Goal: Task Accomplishment & Management: Use online tool/utility

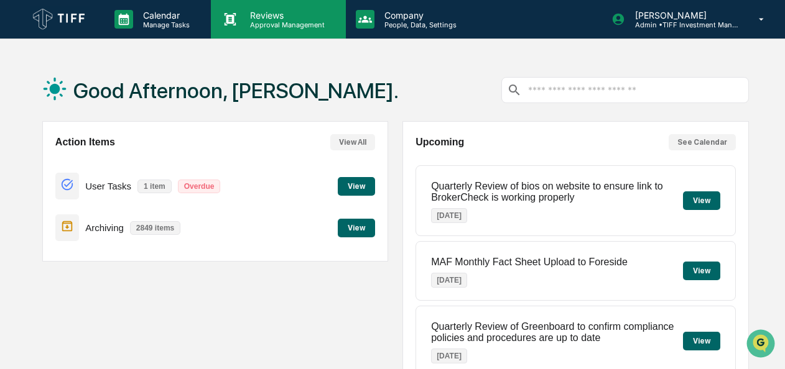
click at [266, 21] on p "Approval Management" at bounding box center [285, 25] width 91 height 9
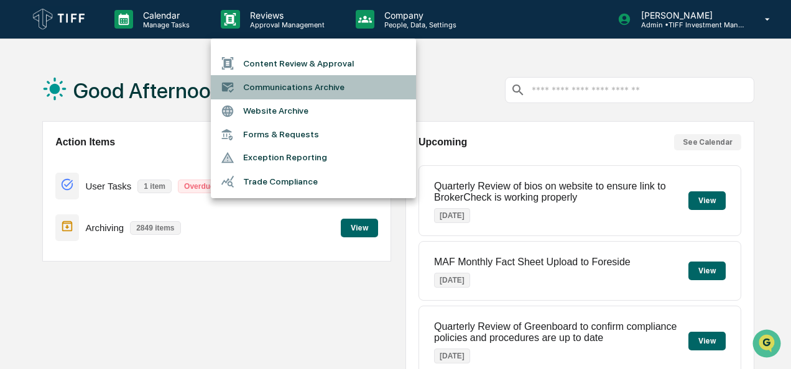
click at [276, 89] on li "Communications Archive" at bounding box center [313, 87] width 205 height 24
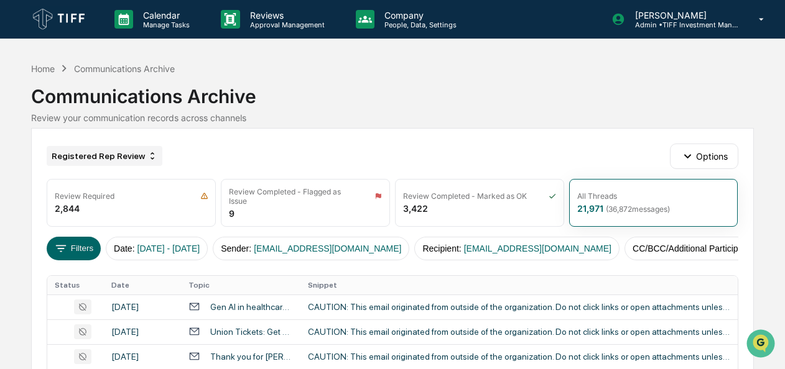
drag, startPoint x: 119, startPoint y: 145, endPoint x: 113, endPoint y: 154, distance: 11.1
click at [113, 154] on div "Registered Rep Review" at bounding box center [105, 156] width 116 height 20
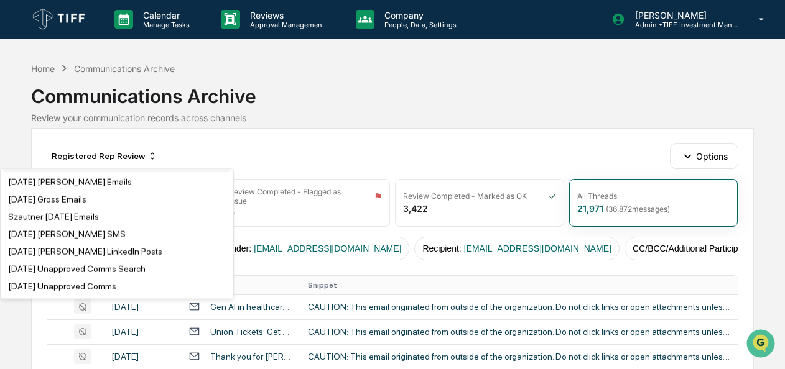
scroll to position [119, 0]
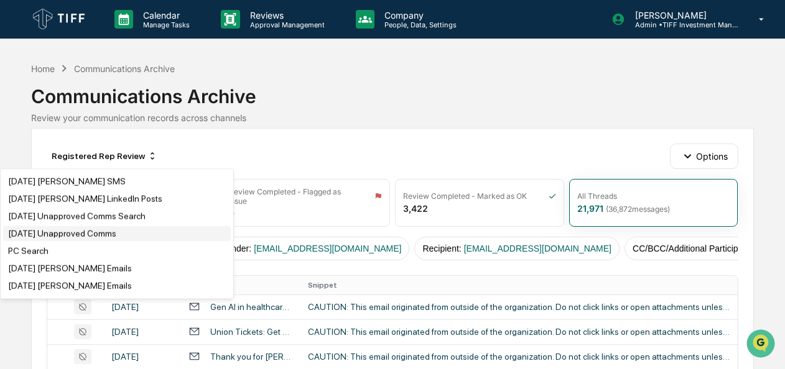
click at [94, 235] on div "[DATE] Unapproved Comms" at bounding box center [62, 234] width 108 height 10
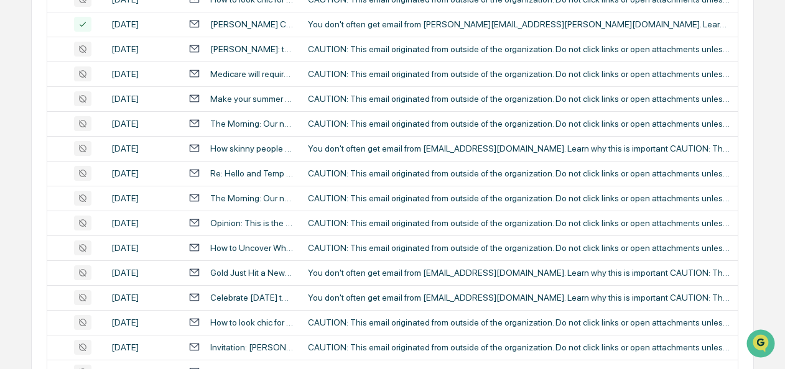
scroll to position [621, 0]
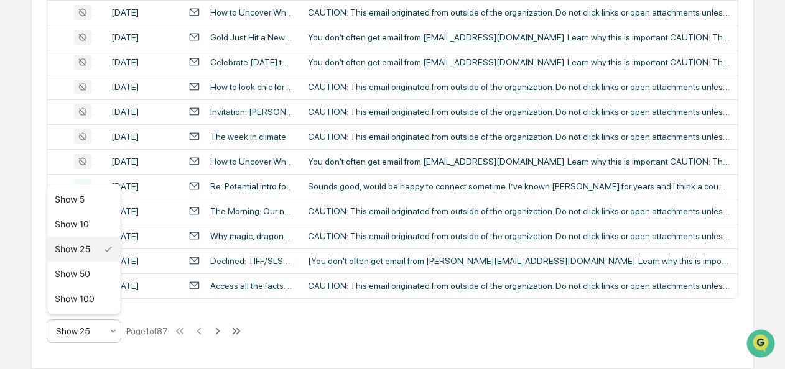
click at [108, 331] on icon at bounding box center [113, 332] width 10 height 10
click at [95, 295] on div "Show 100" at bounding box center [83, 299] width 73 height 25
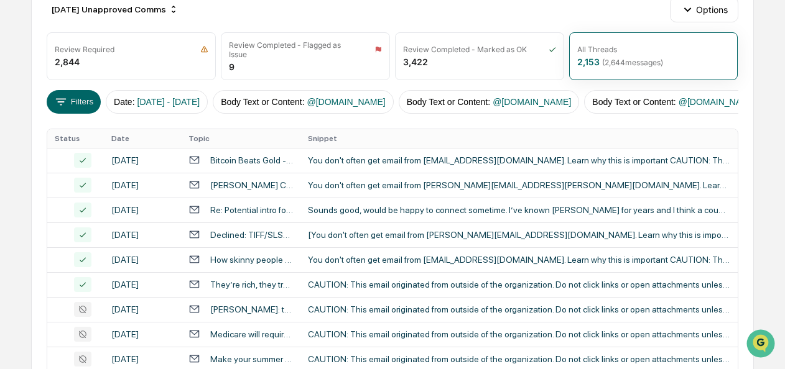
scroll to position [141, 0]
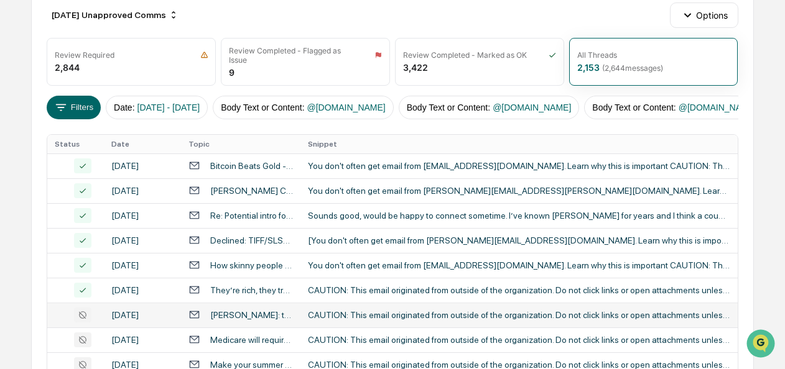
click at [239, 315] on div "[PERSON_NAME]: the false faith in social sciences" at bounding box center [251, 315] width 83 height 10
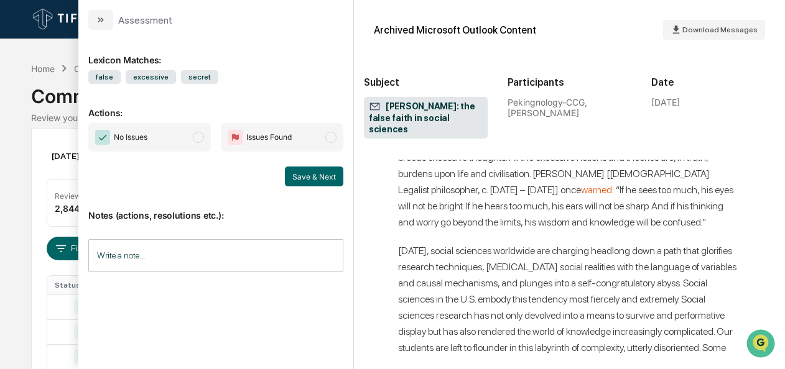
scroll to position [3389, 0]
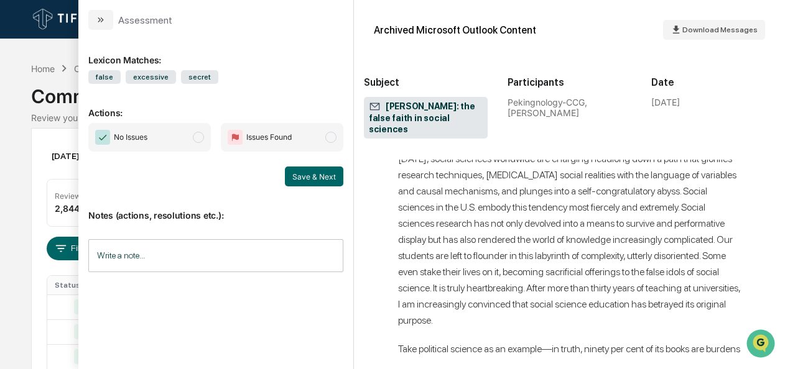
click at [204, 137] on span "modal" at bounding box center [198, 137] width 11 height 11
click at [322, 173] on button "Save & Next" at bounding box center [314, 177] width 58 height 20
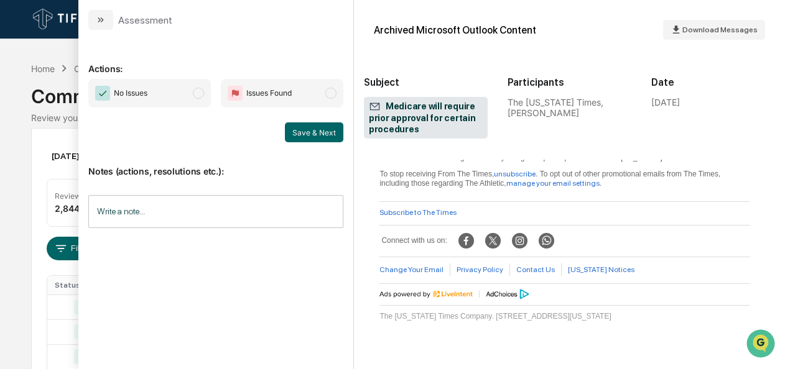
scroll to position [1361, 5]
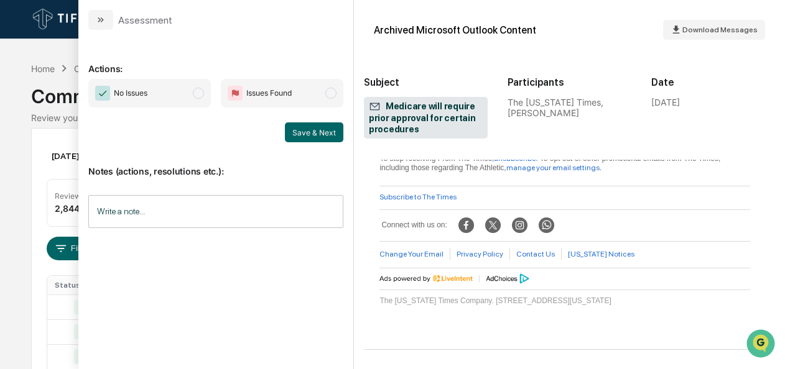
click at [202, 90] on span "modal" at bounding box center [198, 93] width 11 height 11
click at [314, 134] on button "Save & Next" at bounding box center [314, 133] width 58 height 20
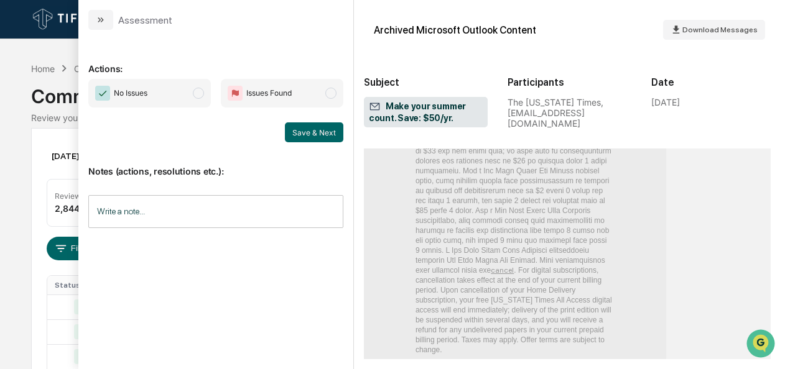
scroll to position [2235, 5]
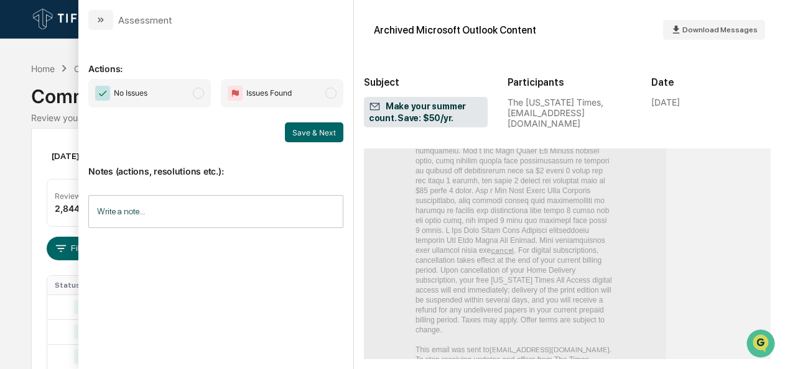
click at [208, 88] on span "No Issues" at bounding box center [149, 93] width 123 height 29
click at [297, 132] on button "Save & Next" at bounding box center [314, 133] width 58 height 20
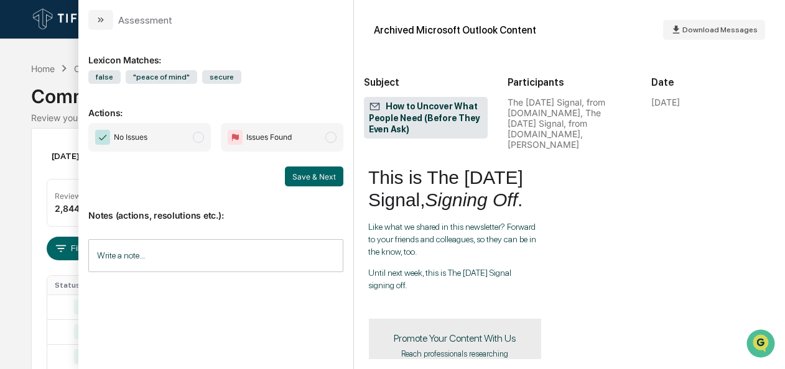
click at [200, 136] on span "modal" at bounding box center [198, 137] width 11 height 11
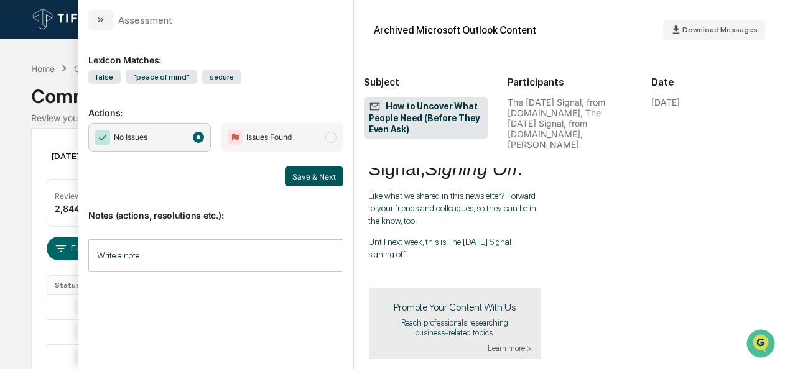
scroll to position [4220, 0]
click at [331, 177] on button "Save & Next" at bounding box center [314, 177] width 58 height 20
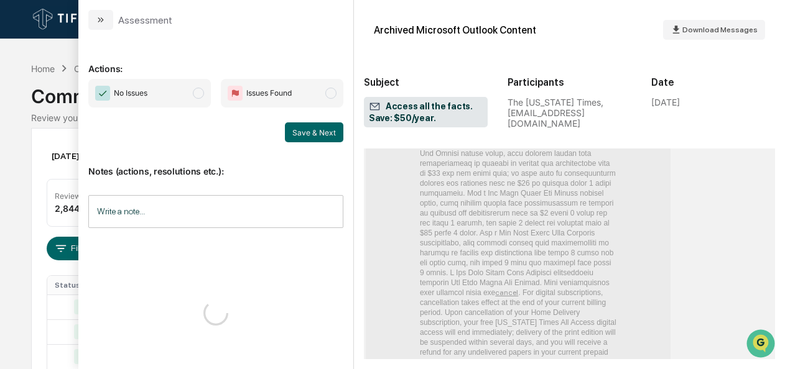
scroll to position [1860, 0]
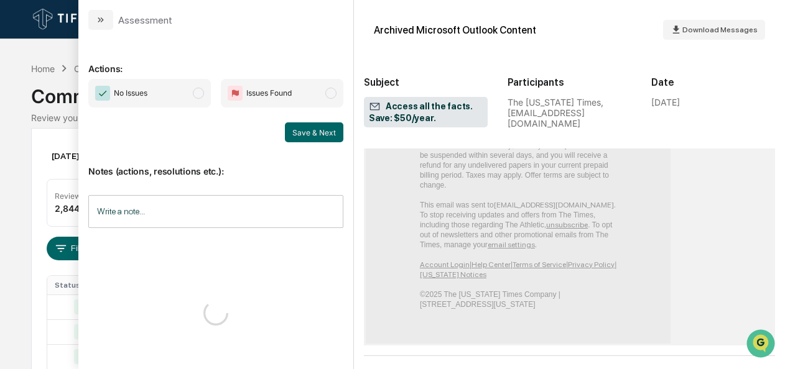
click at [204, 97] on span "No Issues" at bounding box center [149, 93] width 123 height 29
click at [315, 134] on button "Save & Next" at bounding box center [314, 133] width 58 height 20
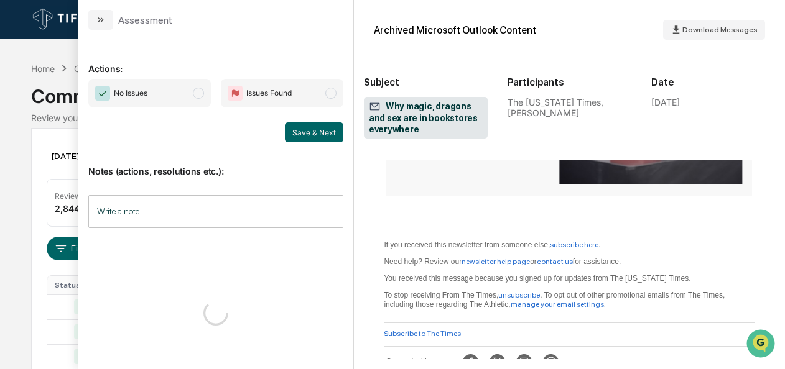
scroll to position [950, 0]
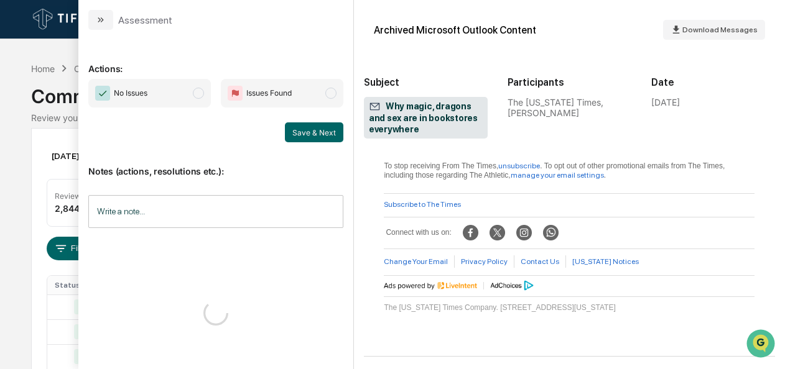
click at [202, 95] on span "modal" at bounding box center [198, 93] width 11 height 11
click at [334, 132] on button "Save & Next" at bounding box center [314, 133] width 58 height 20
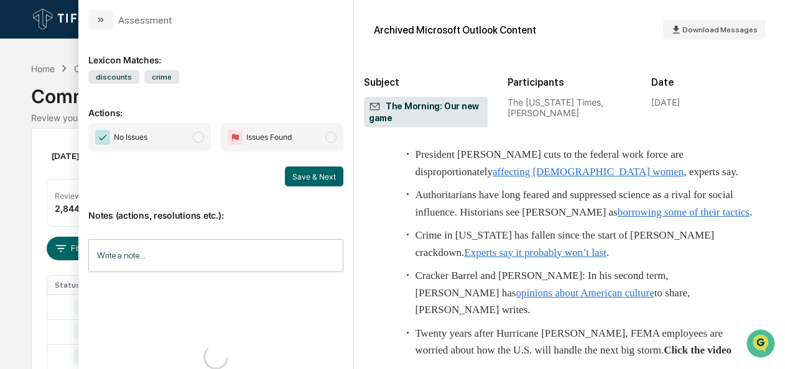
scroll to position [4374, 0]
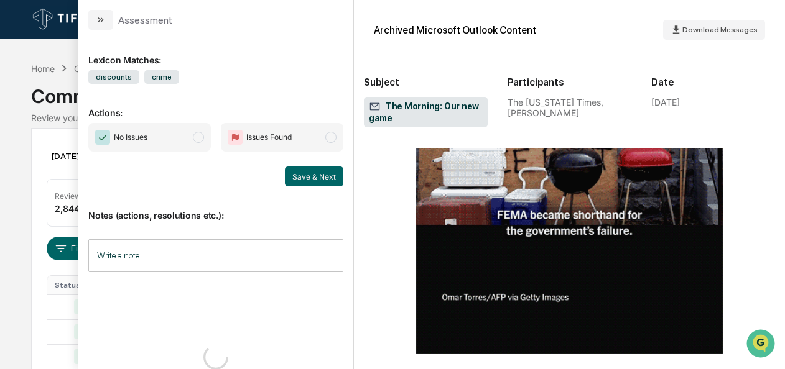
click at [201, 139] on span "modal" at bounding box center [198, 137] width 11 height 11
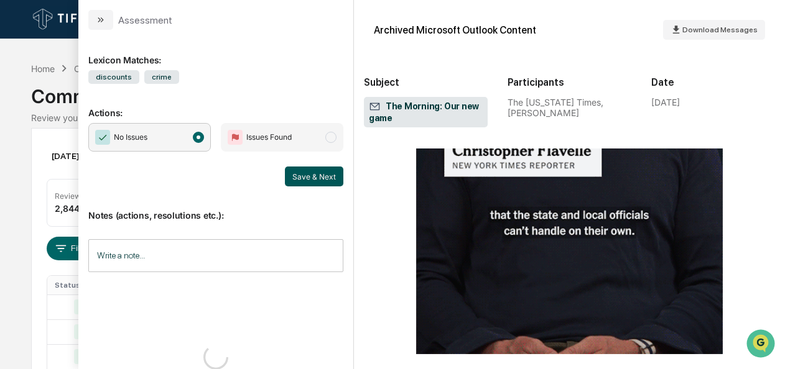
click at [312, 175] on button "Save & Next" at bounding box center [314, 177] width 58 height 20
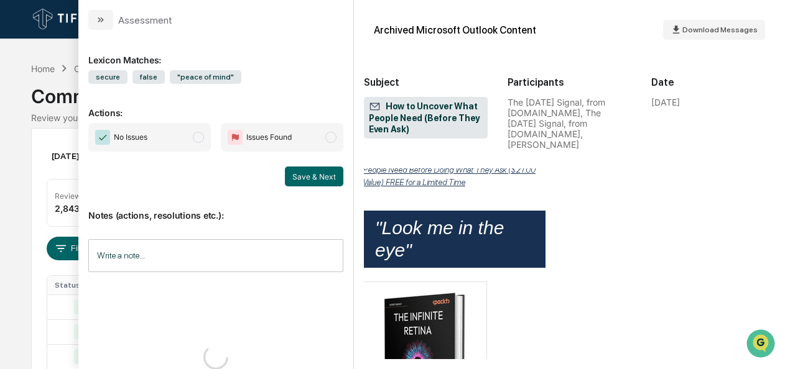
scroll to position [2822, 5]
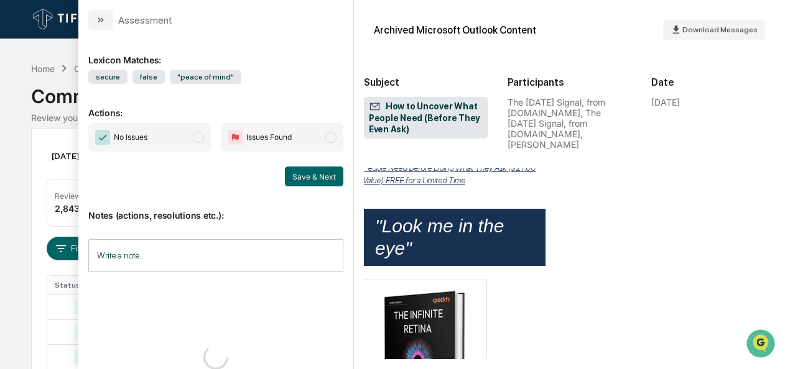
click at [197, 138] on span "modal" at bounding box center [198, 137] width 11 height 11
click at [304, 169] on button "Save & Next" at bounding box center [314, 177] width 58 height 20
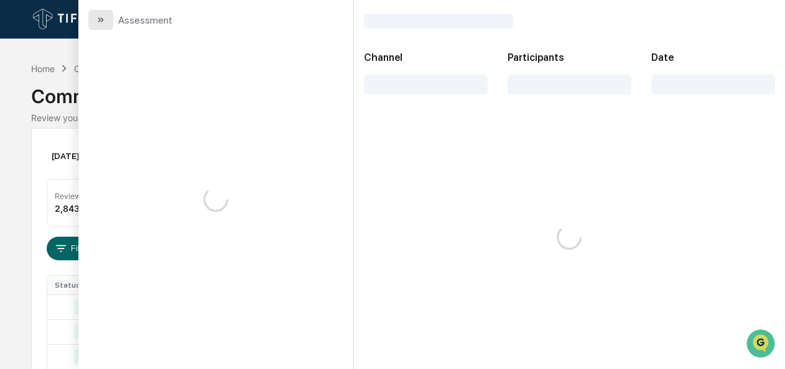
click at [102, 20] on icon "modal" at bounding box center [101, 20] width 10 height 10
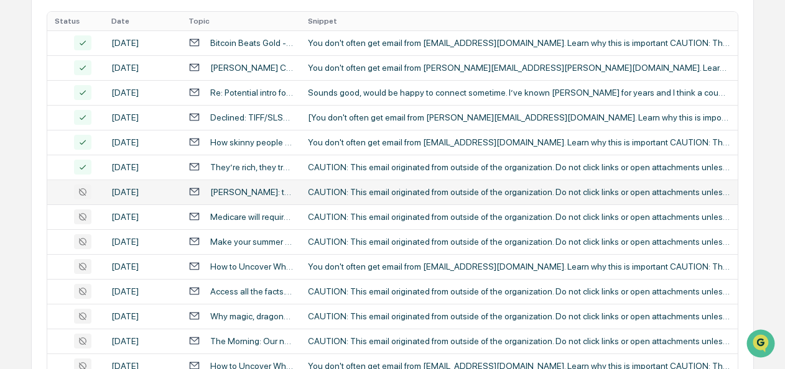
scroll to position [266, 0]
click at [328, 193] on div "CAUTION: This email originated from outside of the organization. Do not click l…" at bounding box center [519, 191] width 422 height 10
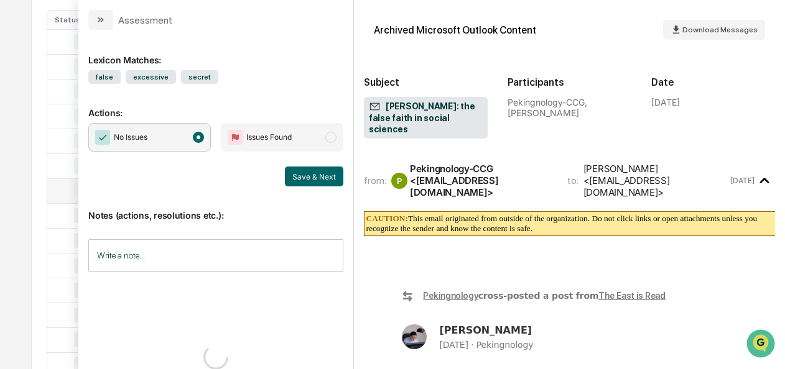
scroll to position [34, 2]
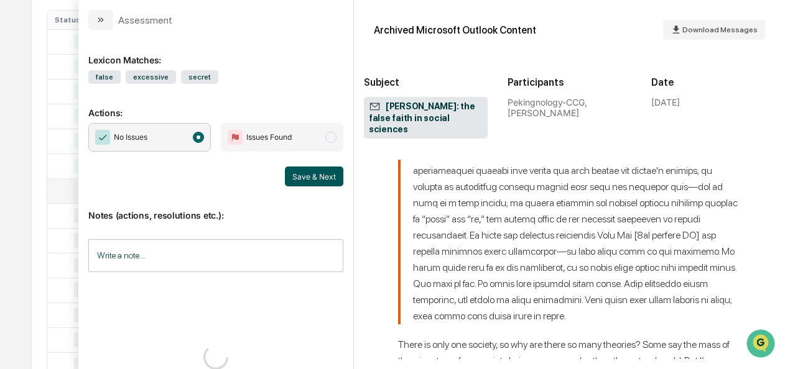
click at [304, 173] on button "Save & Next" at bounding box center [314, 177] width 58 height 20
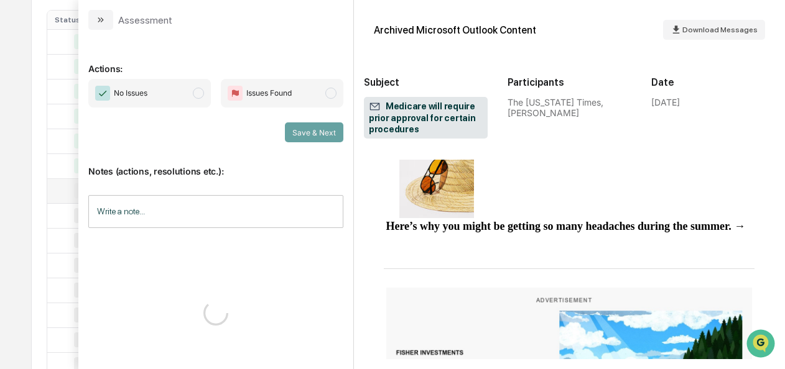
scroll to position [917, 0]
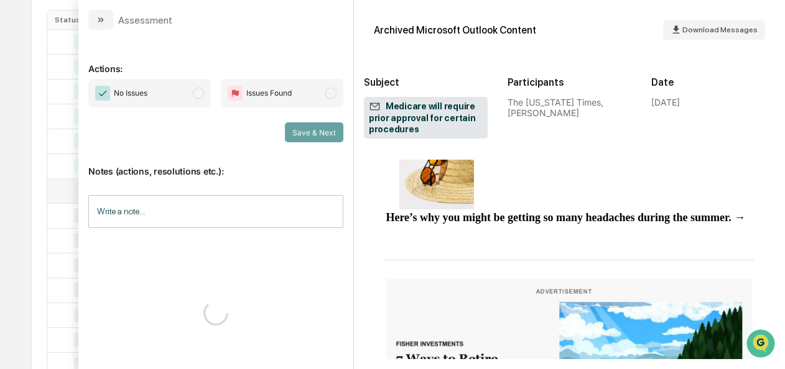
click at [209, 96] on span "No Issues" at bounding box center [149, 93] width 123 height 29
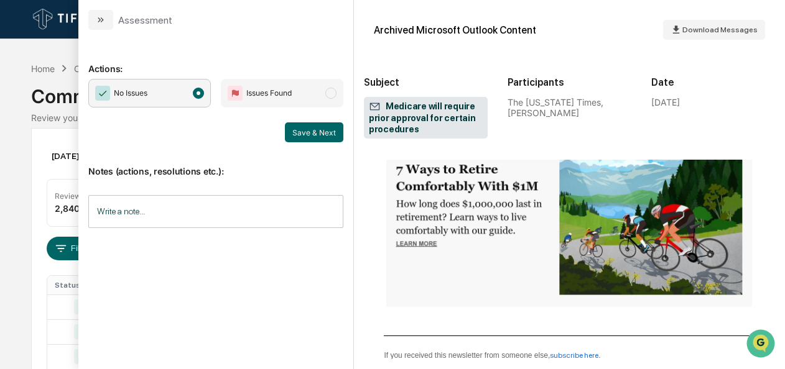
scroll to position [1159, 0]
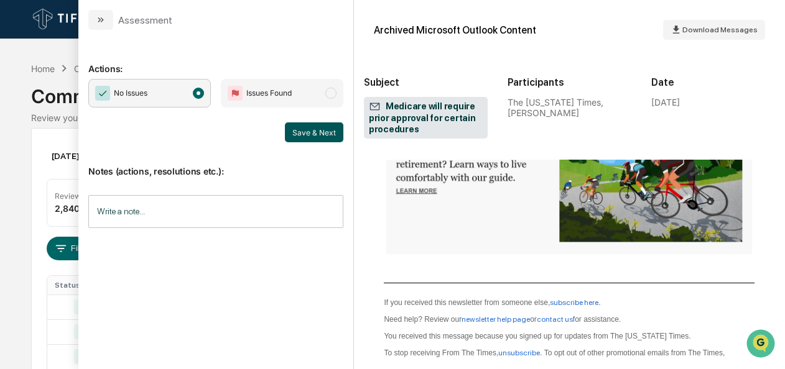
click at [311, 132] on button "Save & Next" at bounding box center [314, 133] width 58 height 20
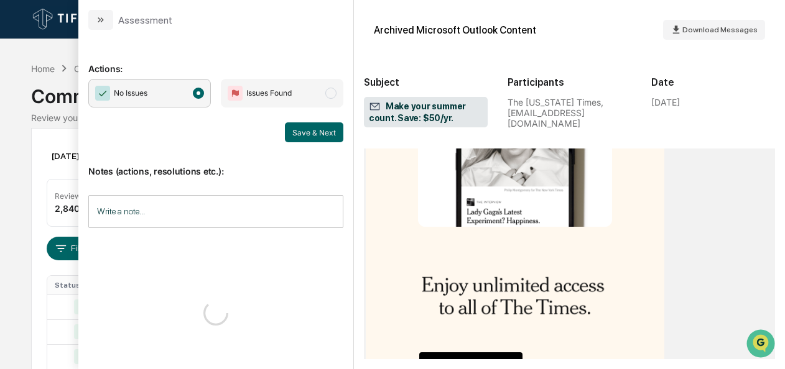
scroll to position [1860, 0]
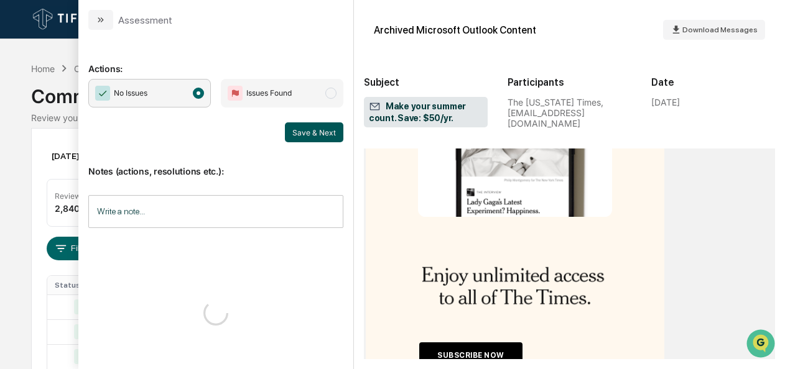
click at [332, 133] on button "Save & Next" at bounding box center [314, 133] width 58 height 20
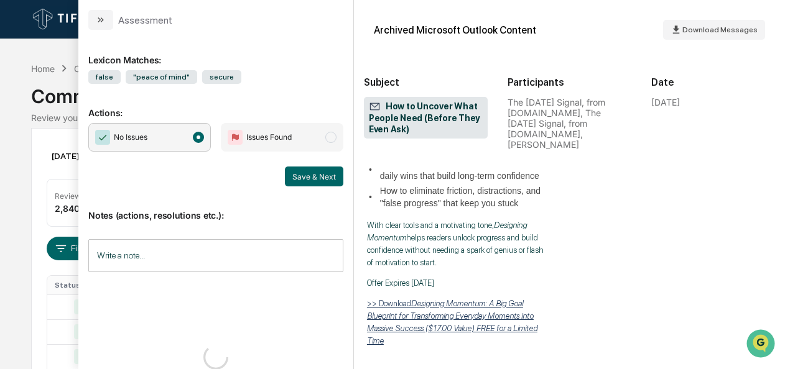
scroll to position [1952, 0]
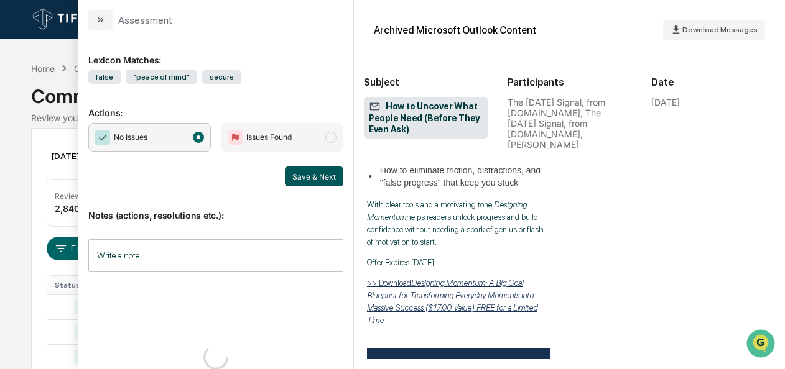
click at [297, 180] on button "Save & Next" at bounding box center [314, 177] width 58 height 20
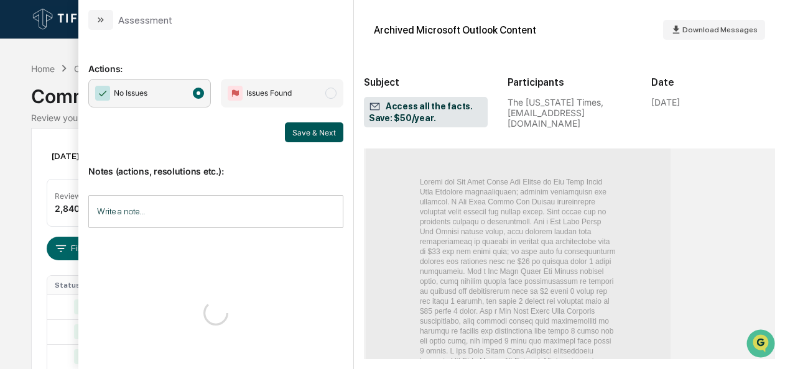
scroll to position [1623, 0]
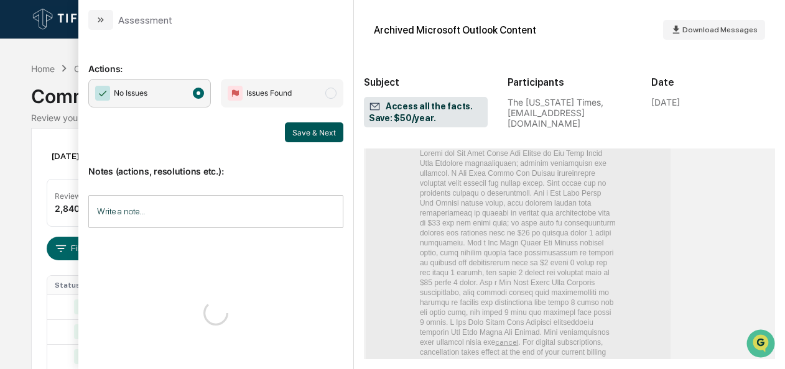
click at [303, 129] on button "Save & Next" at bounding box center [314, 133] width 58 height 20
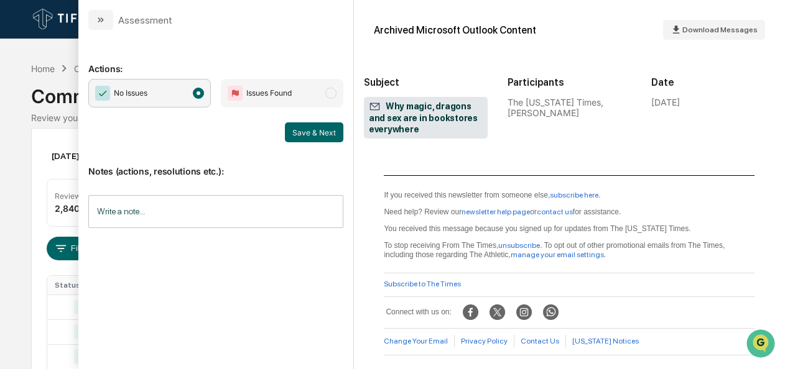
scroll to position [950, 0]
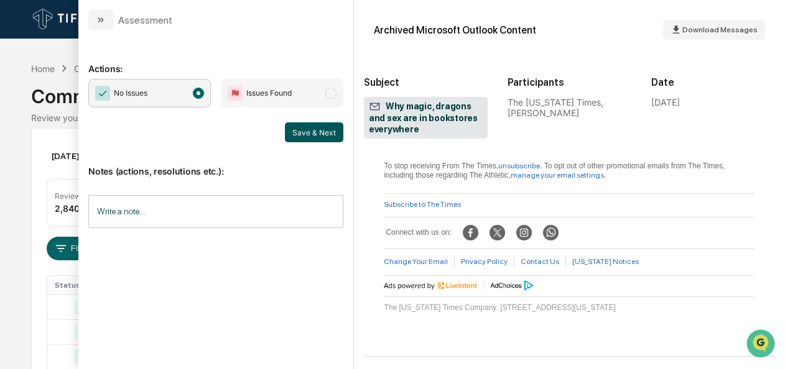
click at [306, 129] on button "Save & Next" at bounding box center [314, 133] width 58 height 20
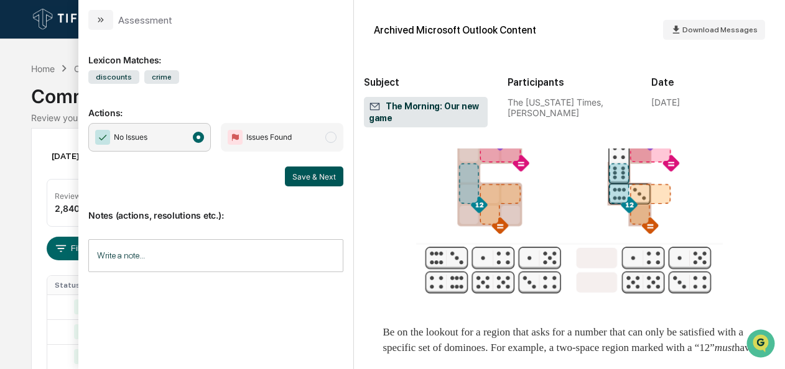
scroll to position [2227, 0]
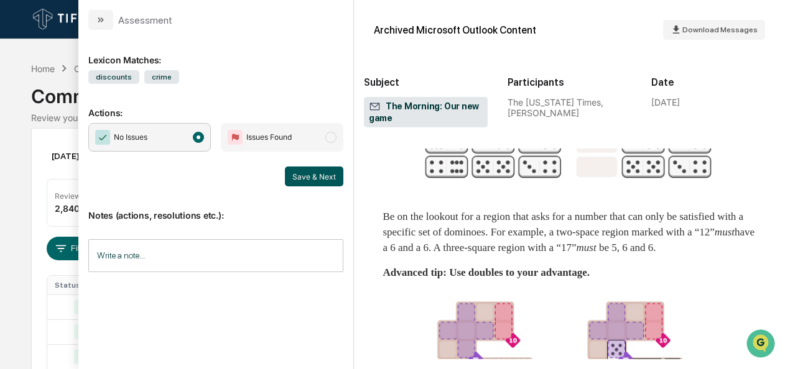
click at [305, 175] on button "Save & Next" at bounding box center [314, 177] width 58 height 20
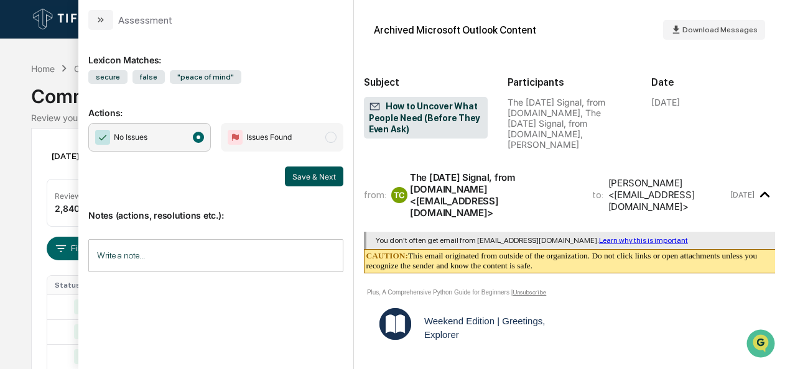
click at [328, 174] on button "Save & Next" at bounding box center [314, 177] width 58 height 20
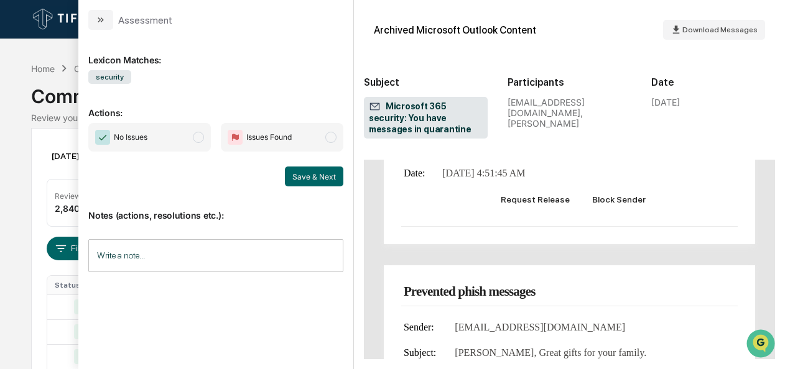
scroll to position [449, 0]
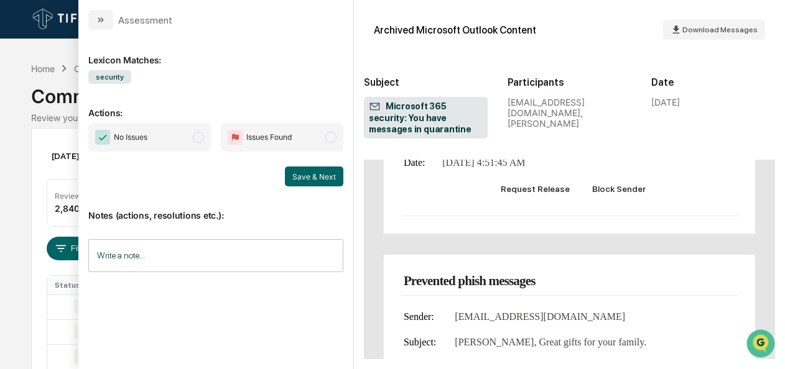
click at [200, 137] on span "modal" at bounding box center [198, 137] width 11 height 11
click at [299, 177] on button "Save & Next" at bounding box center [314, 177] width 58 height 20
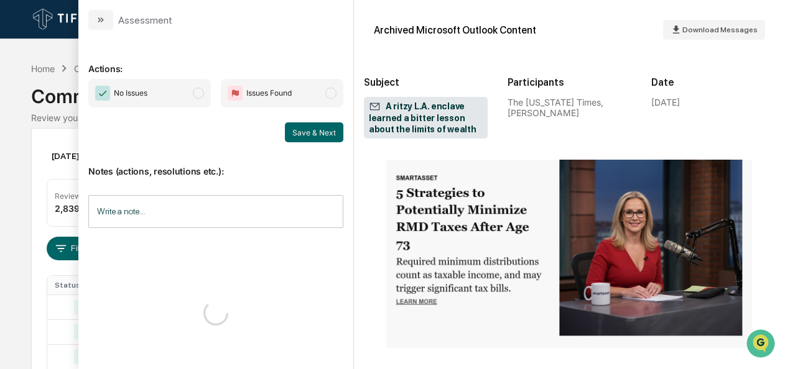
scroll to position [851, 0]
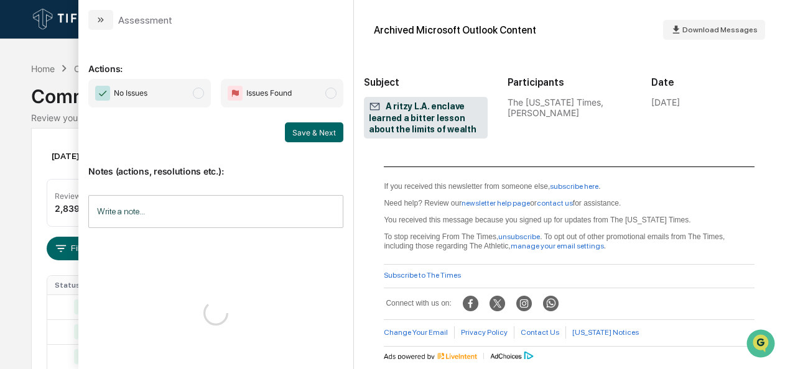
click at [205, 101] on span "No Issues" at bounding box center [149, 93] width 123 height 29
click at [297, 134] on button "Save & Next" at bounding box center [314, 133] width 58 height 20
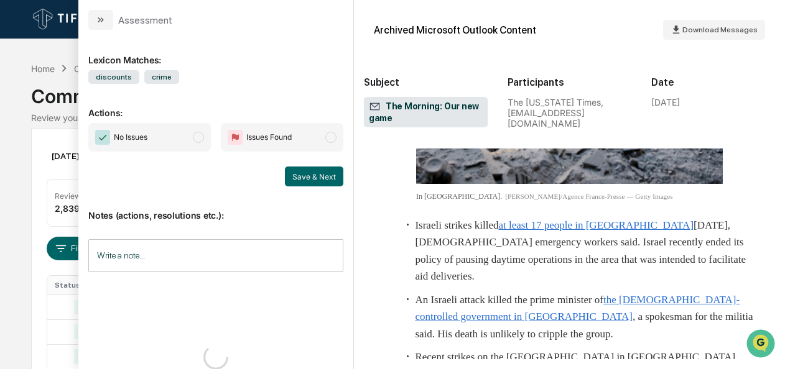
scroll to position [3837, 0]
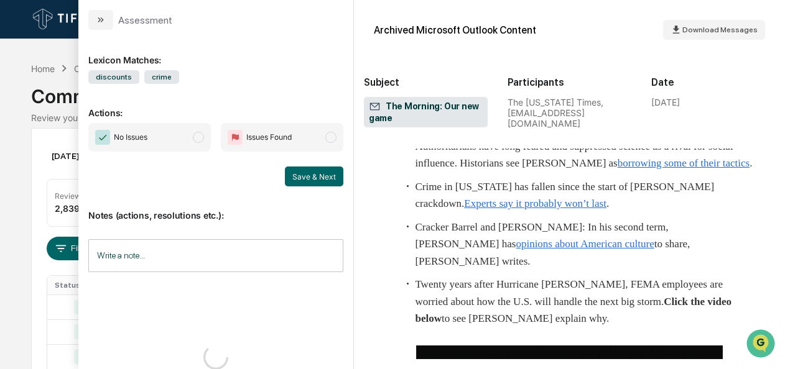
click at [192, 129] on span "No Issues" at bounding box center [149, 137] width 123 height 29
click at [326, 181] on button "Save & Next" at bounding box center [314, 177] width 58 height 20
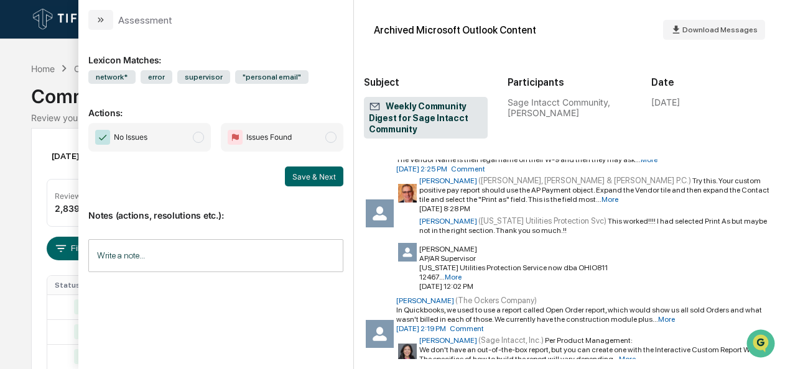
scroll to position [2434, 7]
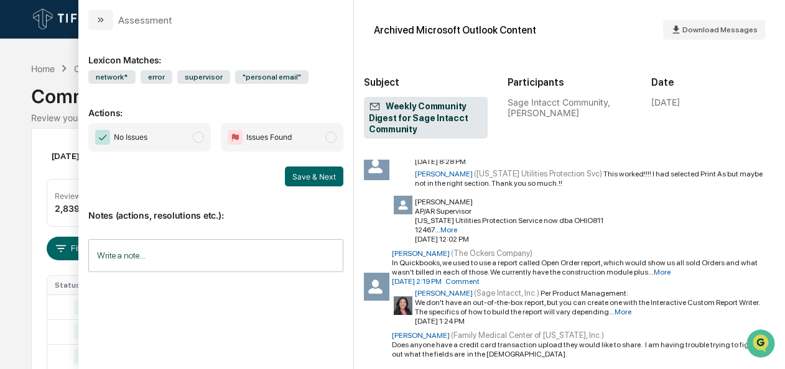
click at [197, 132] on span "modal" at bounding box center [198, 137] width 11 height 11
click at [306, 164] on div "No Issues Issues Found Save & Next" at bounding box center [215, 154] width 255 height 63
click at [306, 168] on button "Save & Next" at bounding box center [314, 177] width 58 height 20
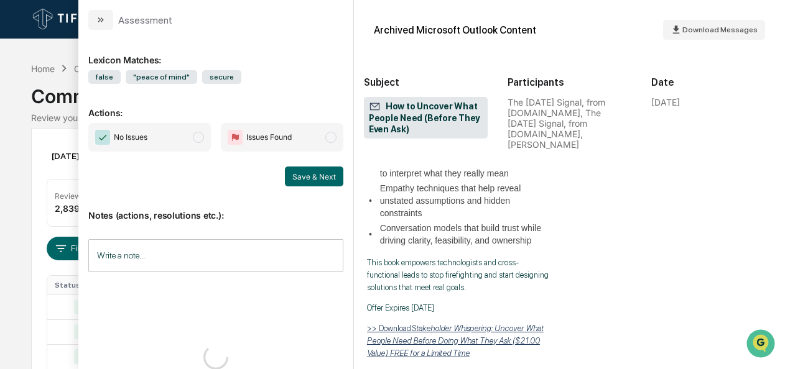
click at [189, 141] on span "No Issues" at bounding box center [149, 137] width 123 height 29
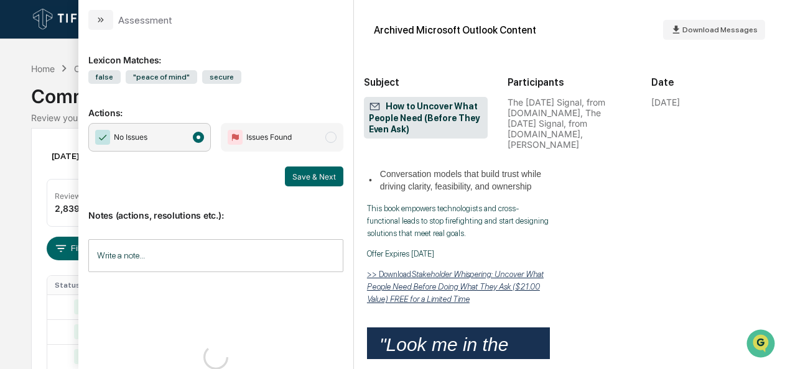
scroll to position [2707, 0]
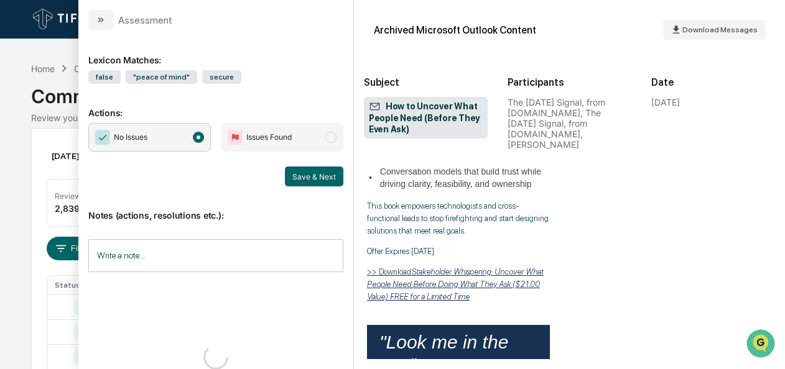
click at [281, 169] on div "Save & Next" at bounding box center [215, 177] width 255 height 20
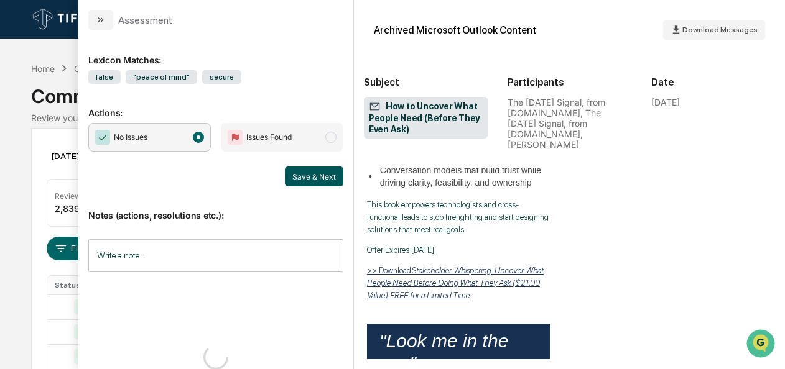
click at [294, 175] on button "Save & Next" at bounding box center [314, 177] width 58 height 20
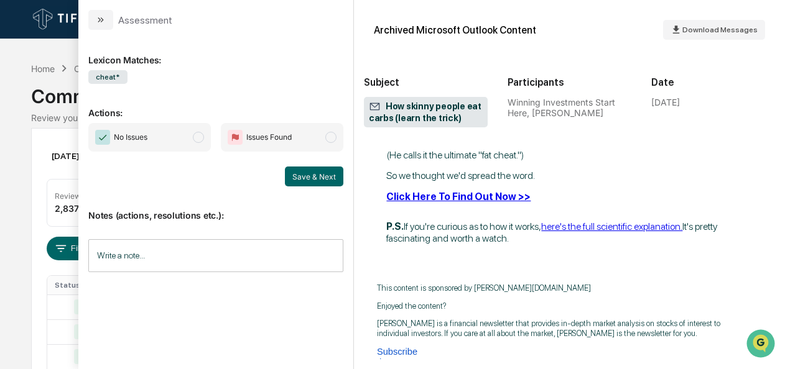
scroll to position [450, 0]
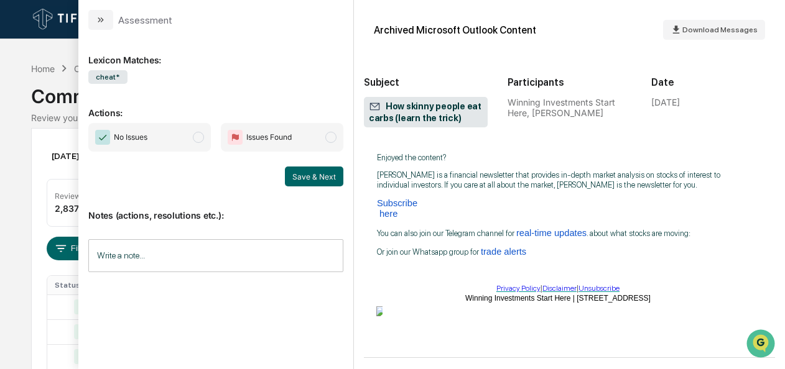
click at [197, 131] on span "No Issues" at bounding box center [149, 137] width 123 height 29
click at [335, 185] on button "Save & Next" at bounding box center [314, 177] width 58 height 20
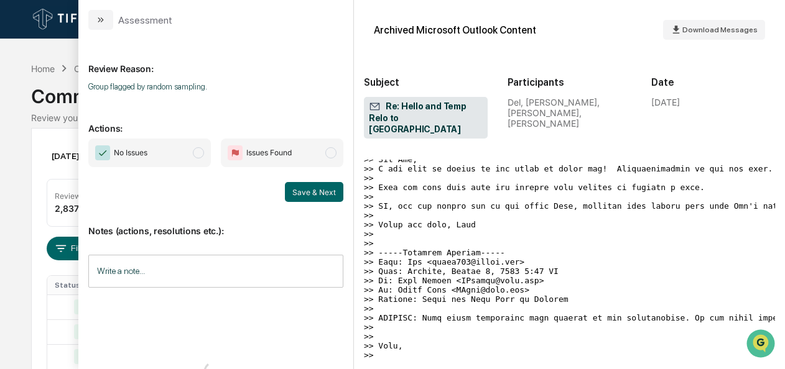
scroll to position [1254, 0]
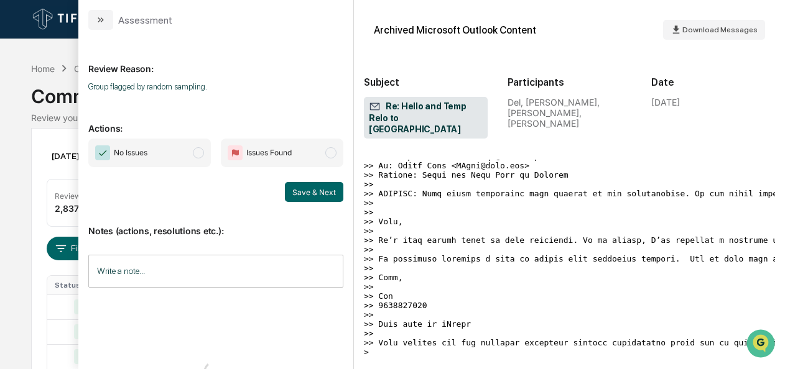
click at [198, 151] on span "modal" at bounding box center [198, 152] width 11 height 11
click at [312, 190] on button "Save & Next" at bounding box center [314, 192] width 58 height 20
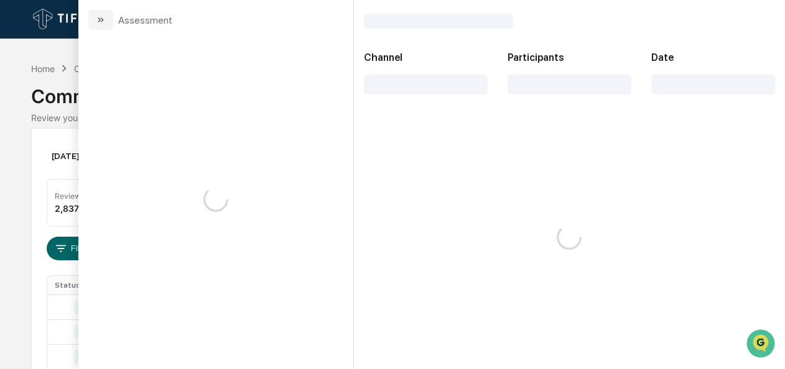
scroll to position [42, 0]
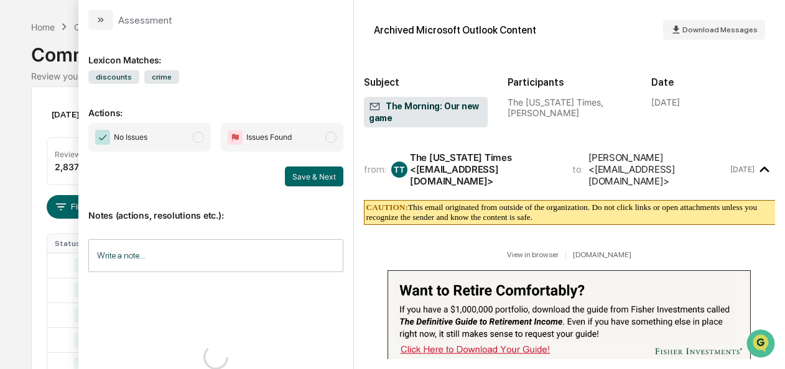
click at [189, 136] on span "No Issues" at bounding box center [149, 137] width 123 height 29
click at [277, 169] on div "Save & Next" at bounding box center [215, 177] width 255 height 20
click at [280, 172] on div "Save & Next" at bounding box center [215, 177] width 255 height 20
click at [292, 177] on button "Save & Next" at bounding box center [314, 177] width 58 height 20
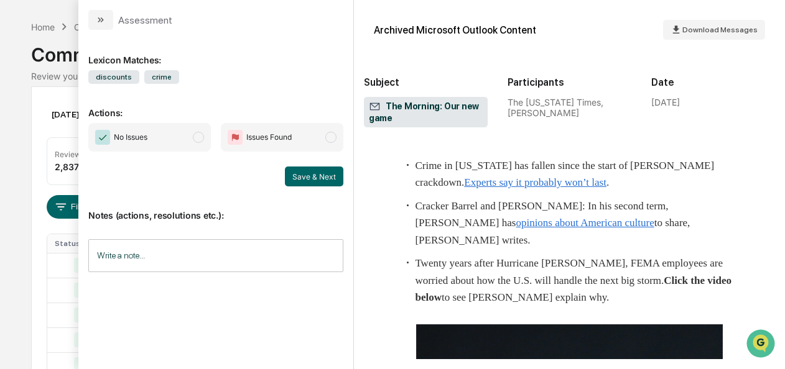
scroll to position [4050, 0]
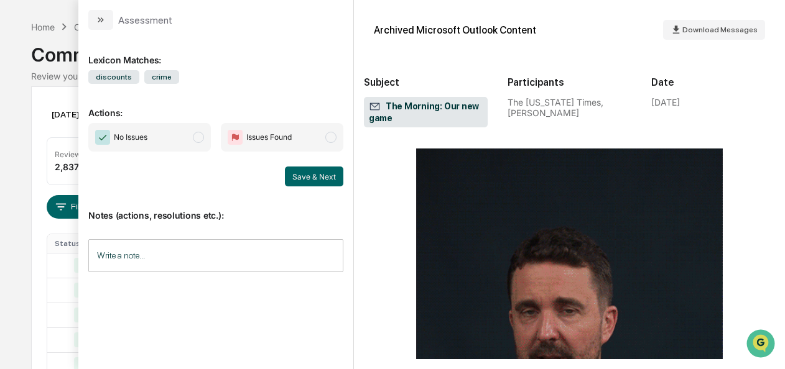
click at [197, 142] on span "No Issues" at bounding box center [149, 137] width 123 height 29
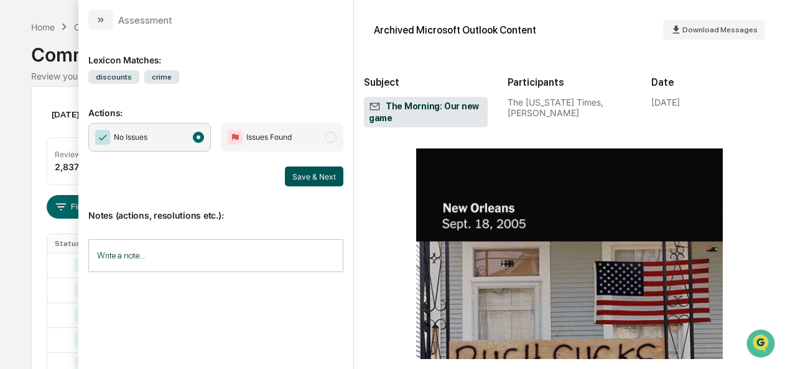
click at [309, 180] on button "Save & Next" at bounding box center [314, 177] width 58 height 20
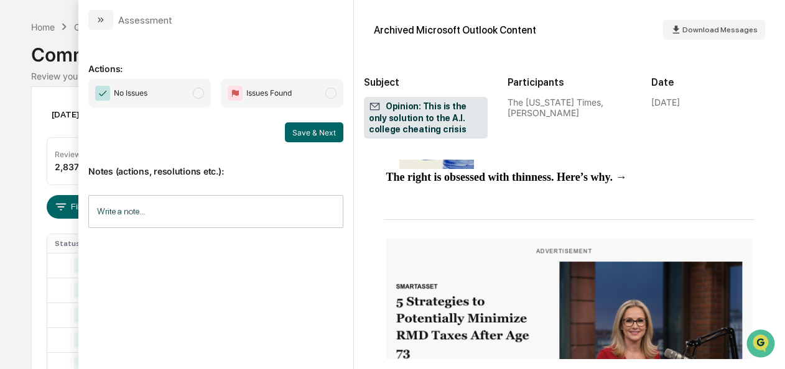
scroll to position [1304, 0]
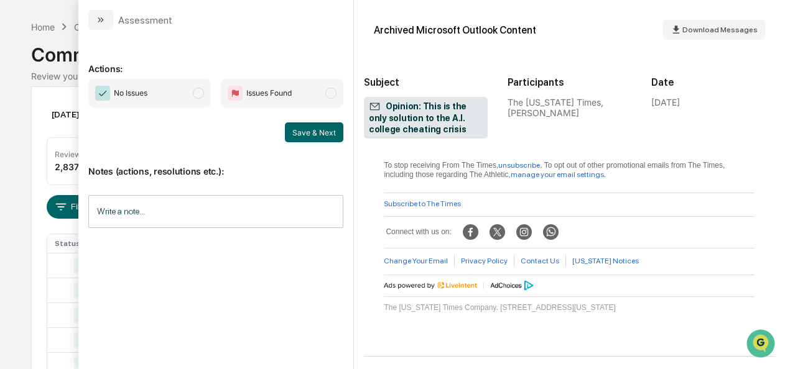
click at [205, 88] on span "No Issues" at bounding box center [149, 93] width 123 height 29
click at [322, 132] on button "Save & Next" at bounding box center [314, 133] width 58 height 20
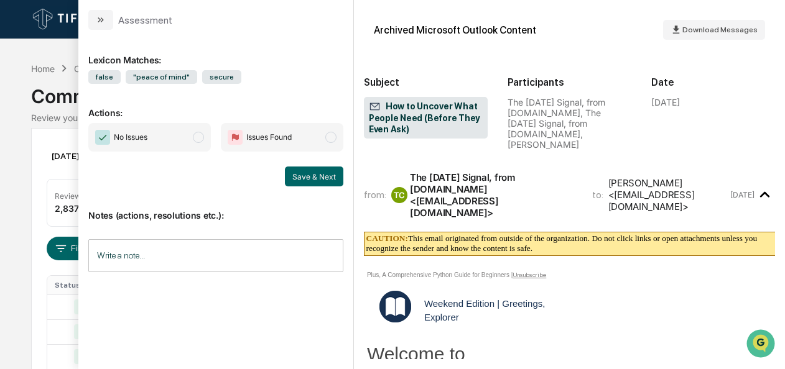
click at [192, 132] on span "No Issues" at bounding box center [149, 137] width 123 height 29
click at [322, 177] on button "Save & Next" at bounding box center [314, 177] width 58 height 20
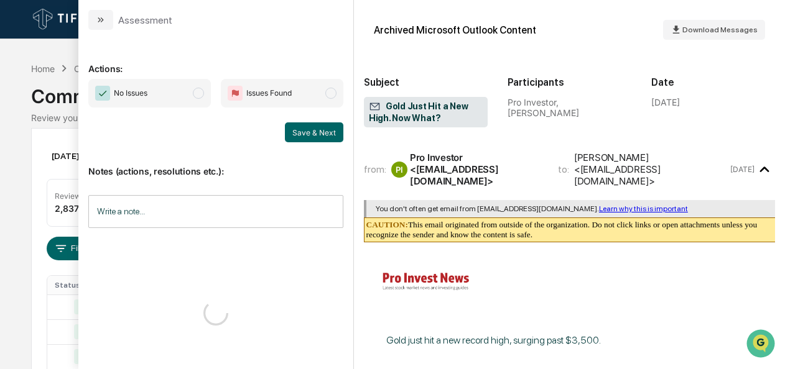
scroll to position [521, 0]
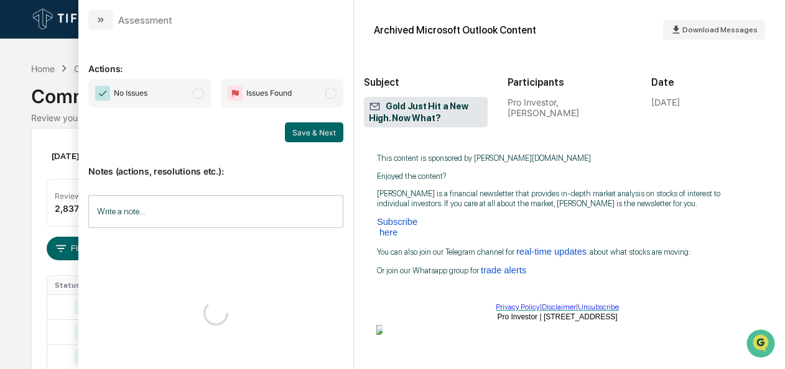
click at [207, 90] on span "No Issues" at bounding box center [149, 93] width 123 height 29
click at [338, 136] on button "Save & Next" at bounding box center [314, 133] width 58 height 20
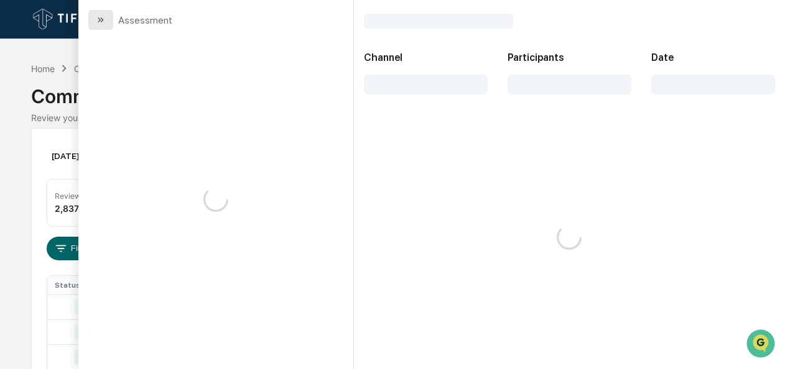
click at [100, 28] on button "modal" at bounding box center [100, 20] width 25 height 20
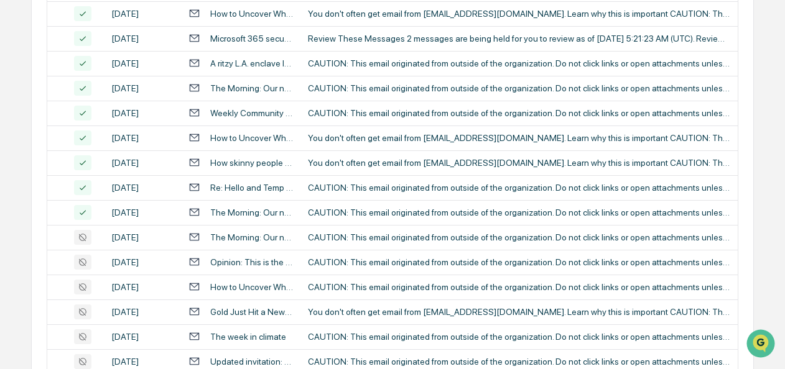
scroll to position [611, 0]
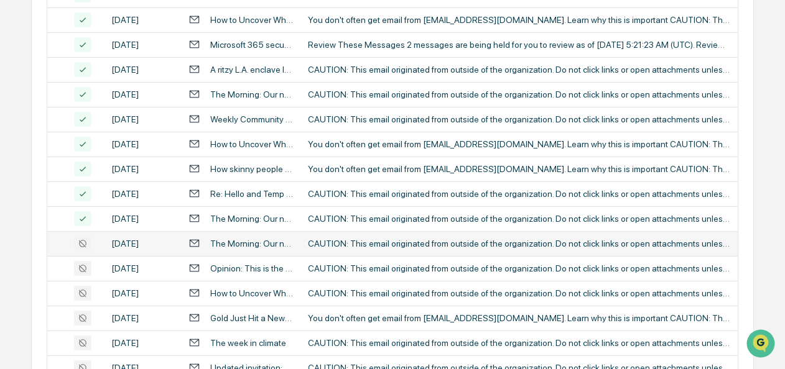
click at [233, 248] on div "The Morning: Our new game" at bounding box center [251, 244] width 83 height 10
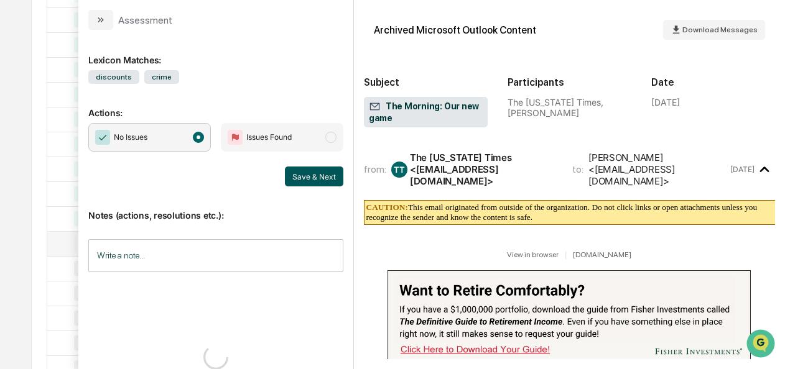
click at [287, 172] on button "Save & Next" at bounding box center [314, 177] width 58 height 20
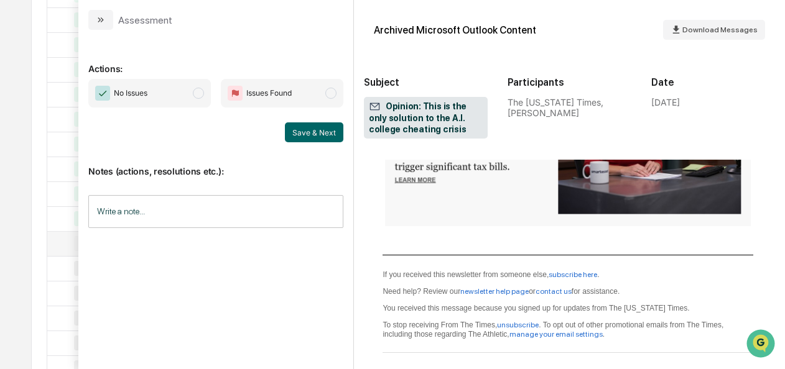
scroll to position [1168, 1]
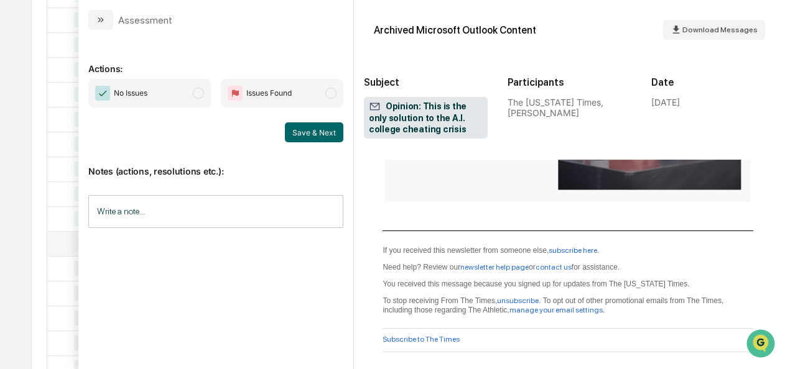
click at [203, 98] on span "No Issues" at bounding box center [149, 93] width 123 height 29
click at [296, 131] on button "Save & Next" at bounding box center [314, 133] width 58 height 20
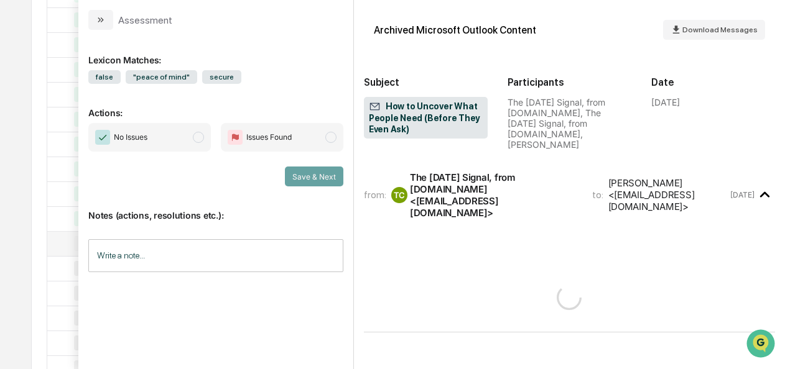
scroll to position [1168, 0]
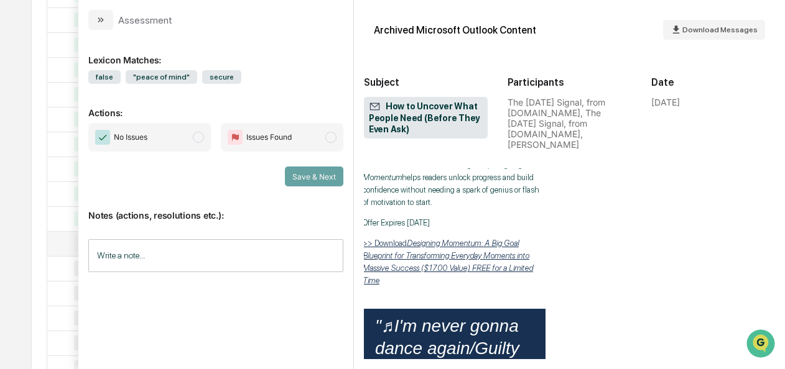
click at [202, 134] on span "modal" at bounding box center [198, 137] width 11 height 11
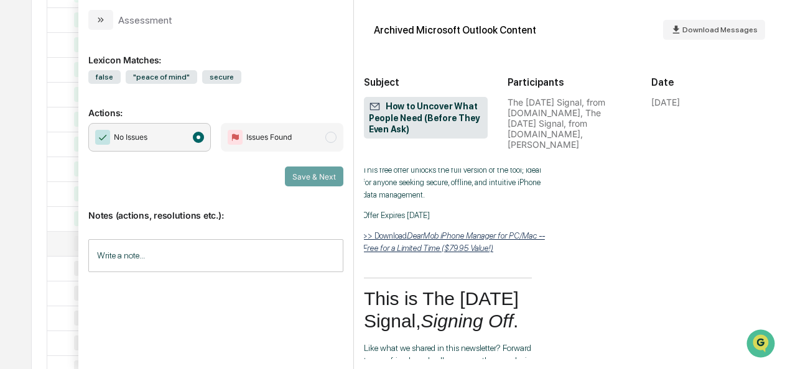
scroll to position [4196, 5]
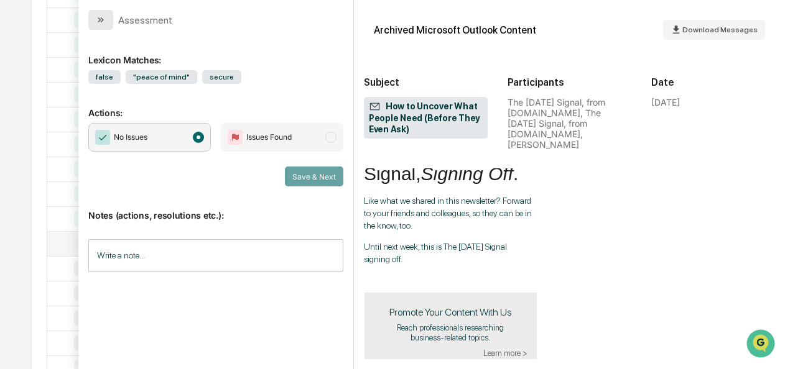
click at [96, 24] on icon "modal" at bounding box center [101, 20] width 10 height 10
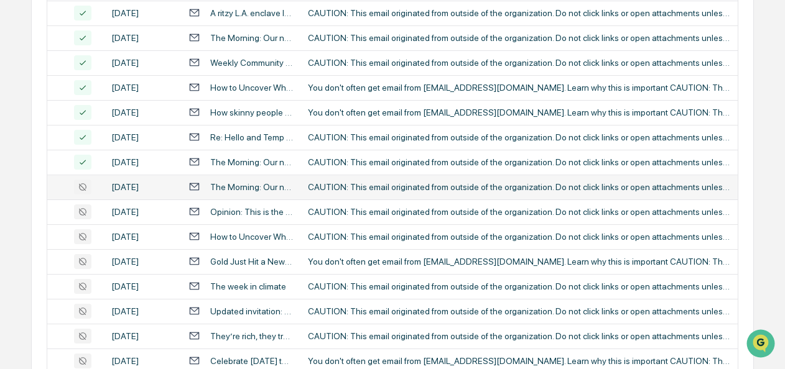
scroll to position [668, 0]
click at [254, 187] on div "The Morning: Our new game" at bounding box center [251, 187] width 83 height 10
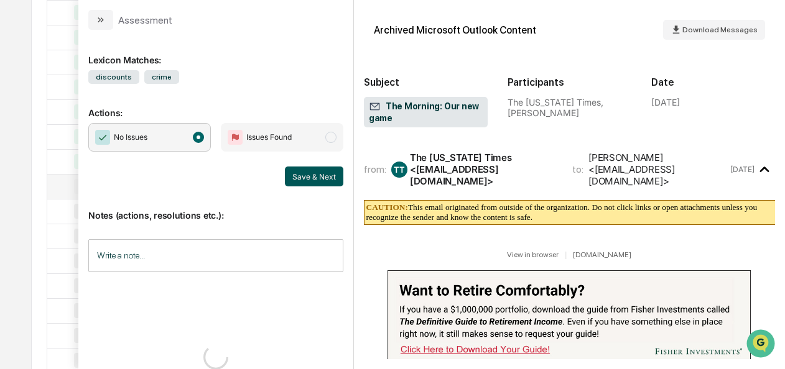
click at [297, 176] on button "Save & Next" at bounding box center [314, 177] width 58 height 20
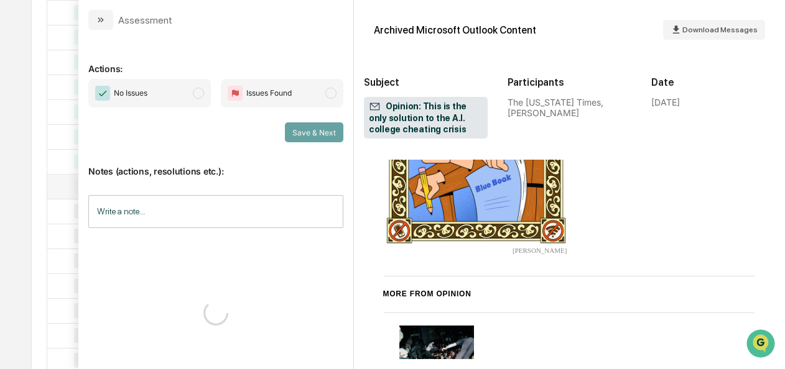
scroll to position [434, 0]
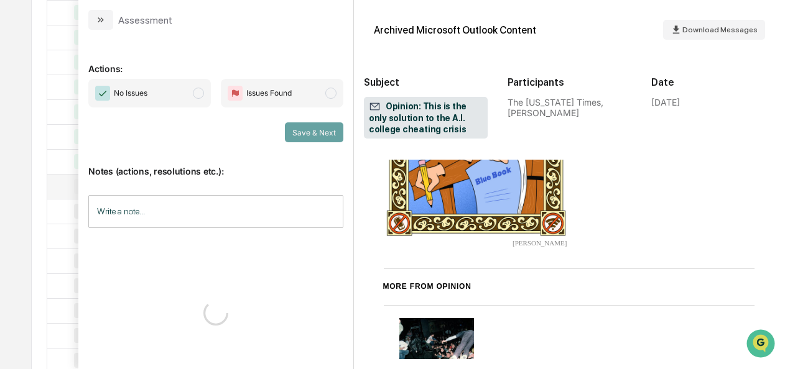
click at [201, 91] on span "modal" at bounding box center [198, 93] width 11 height 11
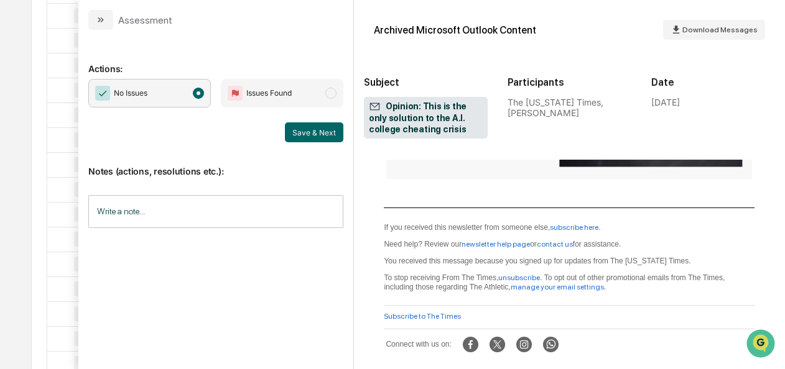
scroll to position [1203, 0]
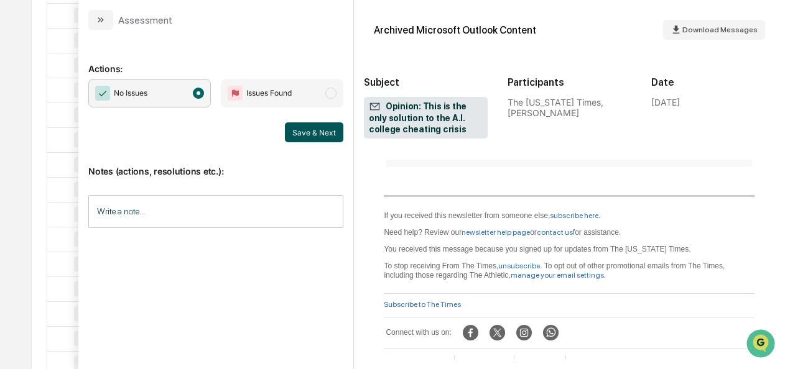
click at [330, 136] on button "Save & Next" at bounding box center [314, 133] width 58 height 20
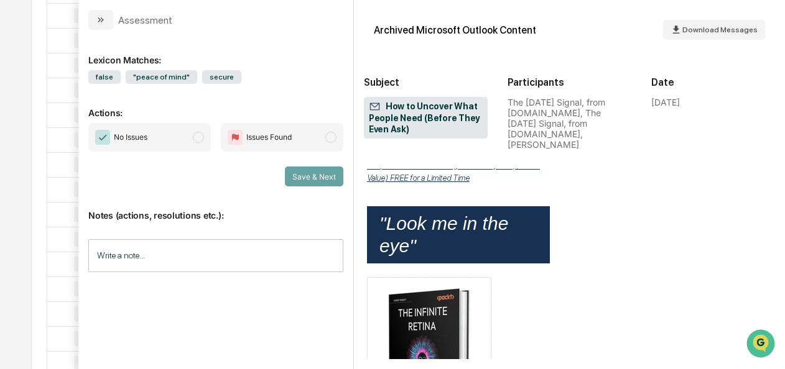
scroll to position [2947, 0]
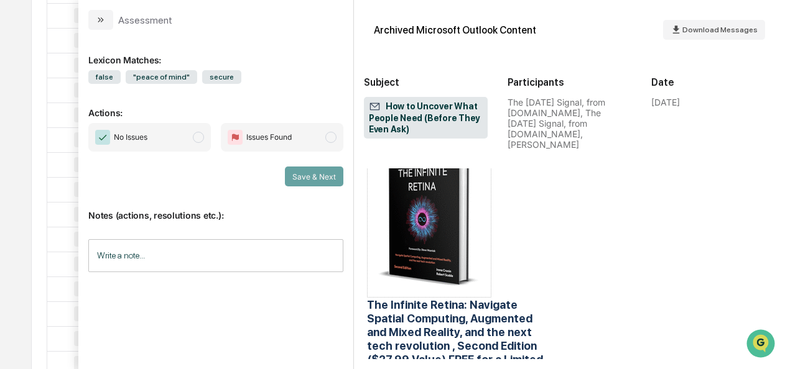
click at [210, 136] on span "No Issues" at bounding box center [149, 137] width 123 height 29
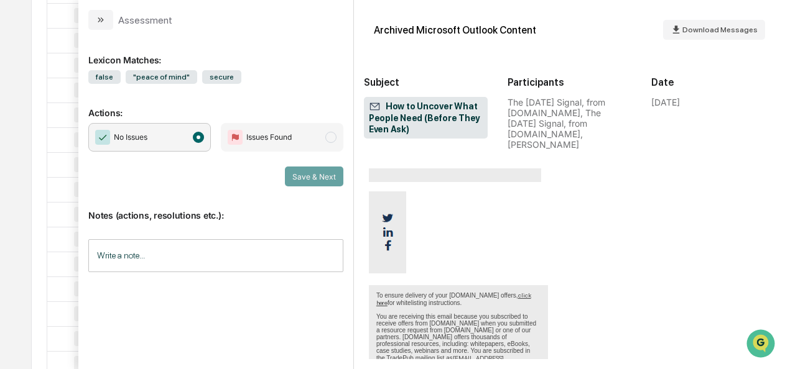
scroll to position [4513, 0]
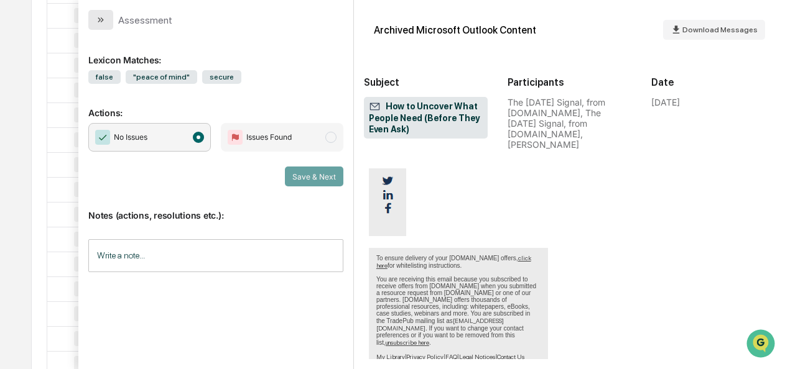
click at [100, 24] on icon "modal" at bounding box center [101, 20] width 10 height 10
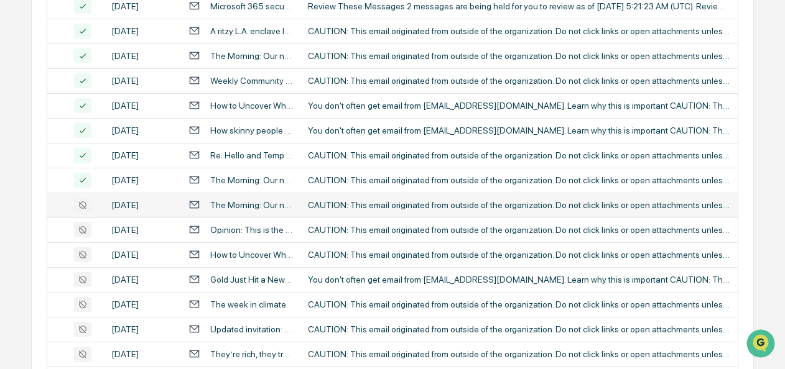
scroll to position [649, 0]
click at [241, 206] on div "The Morning: Our new game" at bounding box center [251, 206] width 83 height 10
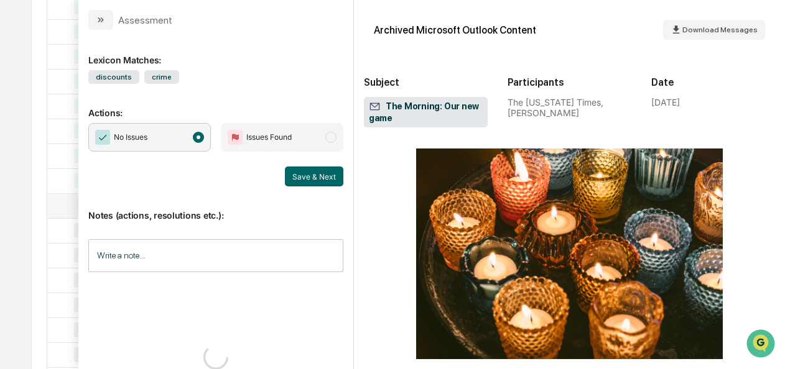
scroll to position [5814, 0]
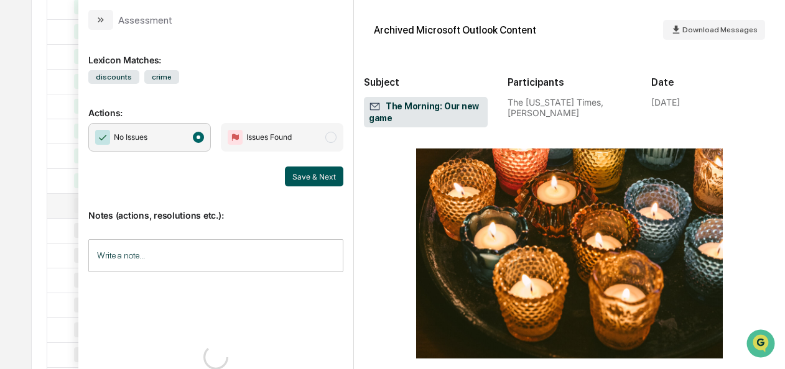
click at [310, 178] on button "Save & Next" at bounding box center [314, 177] width 58 height 20
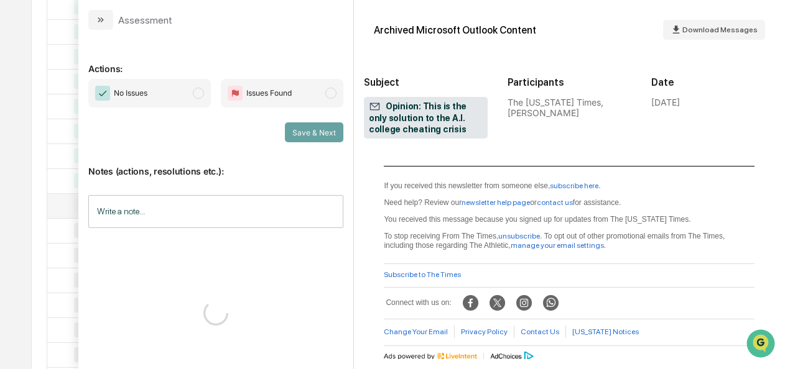
scroll to position [1304, 0]
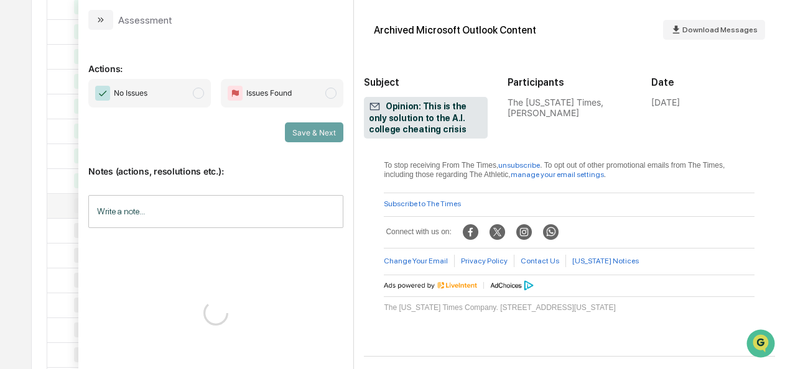
click at [199, 86] on span "No Issues" at bounding box center [149, 93] width 123 height 29
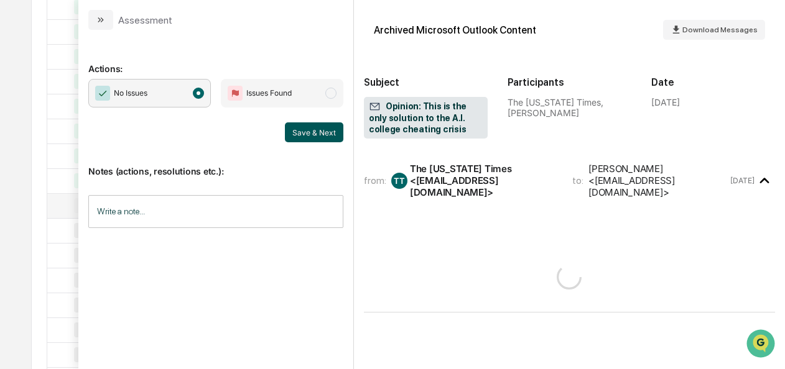
scroll to position [0, 0]
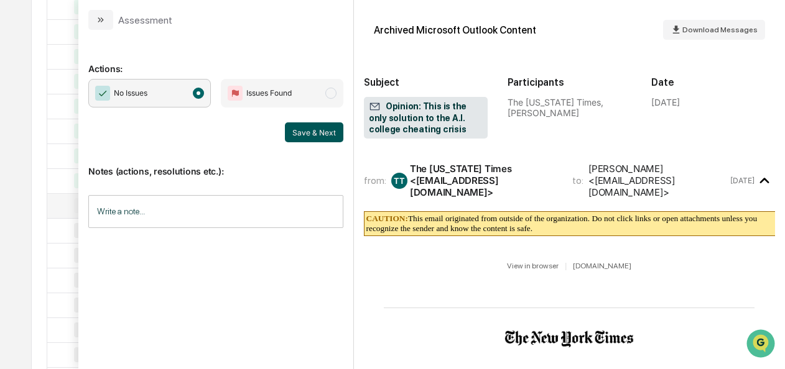
click at [329, 132] on button "Save & Next" at bounding box center [314, 133] width 58 height 20
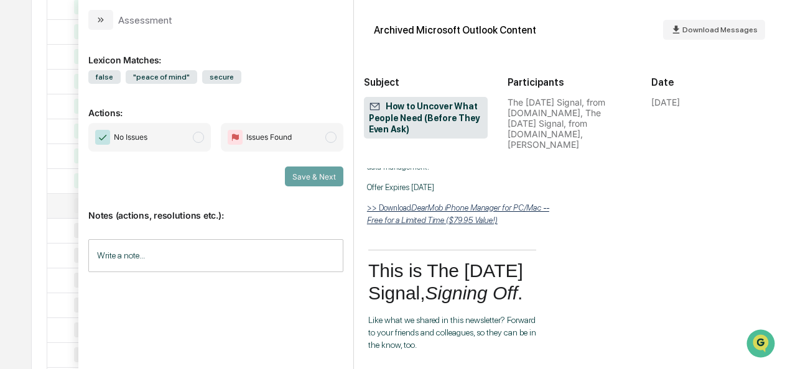
scroll to position [4155, 0]
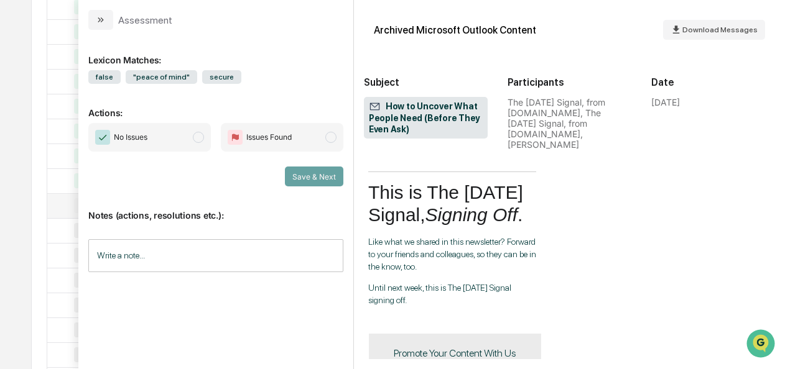
click at [197, 141] on span "modal" at bounding box center [198, 137] width 11 height 11
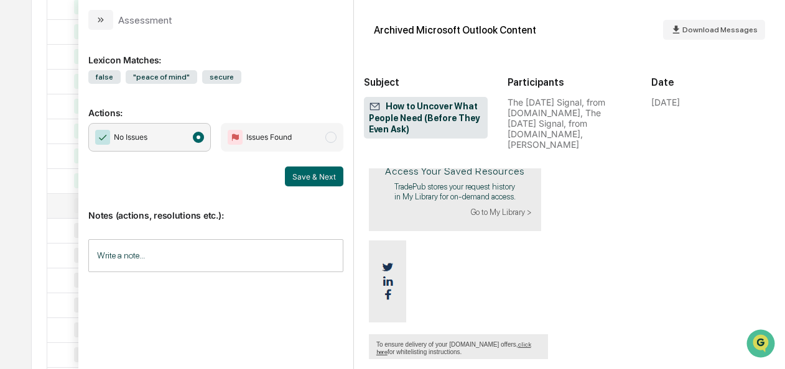
scroll to position [4513, 0]
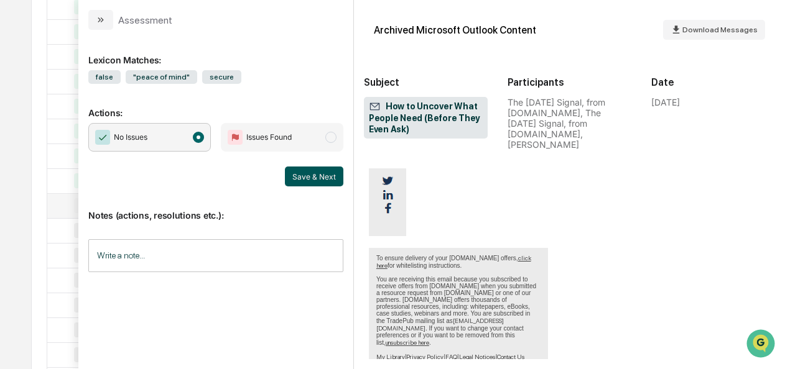
click at [317, 167] on button "Save & Next" at bounding box center [314, 177] width 58 height 20
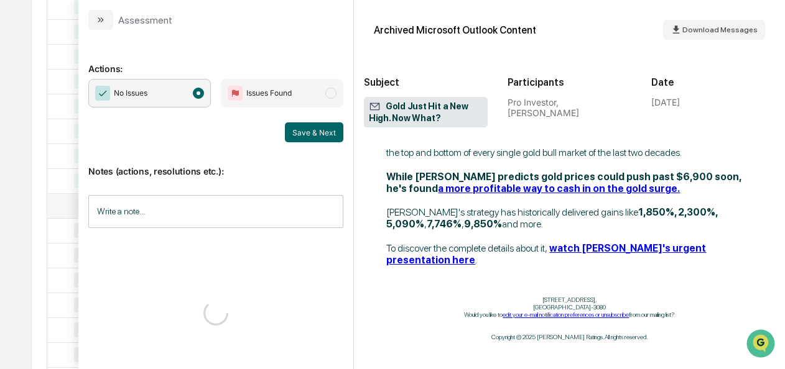
scroll to position [527, 0]
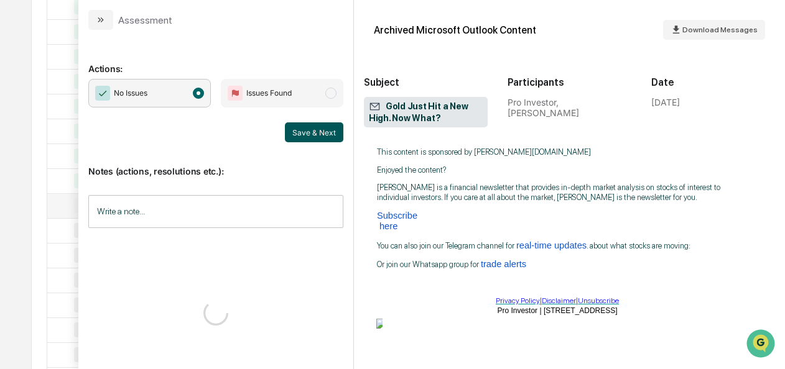
click at [305, 126] on button "Save & Next" at bounding box center [314, 133] width 58 height 20
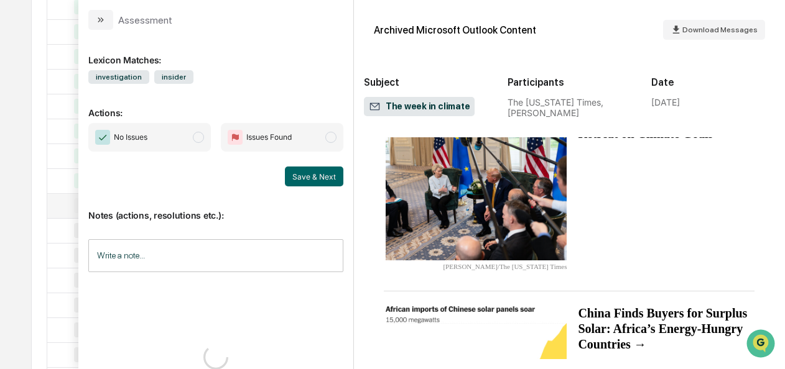
scroll to position [1577, 0]
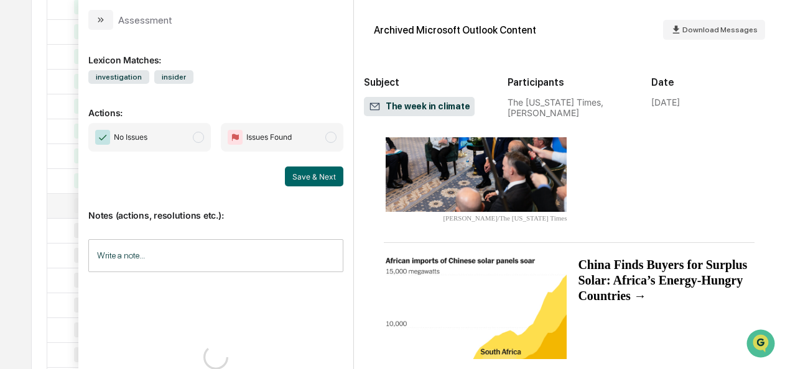
click at [200, 141] on span "modal" at bounding box center [198, 137] width 11 height 11
click at [306, 174] on button "Save & Next" at bounding box center [314, 177] width 58 height 20
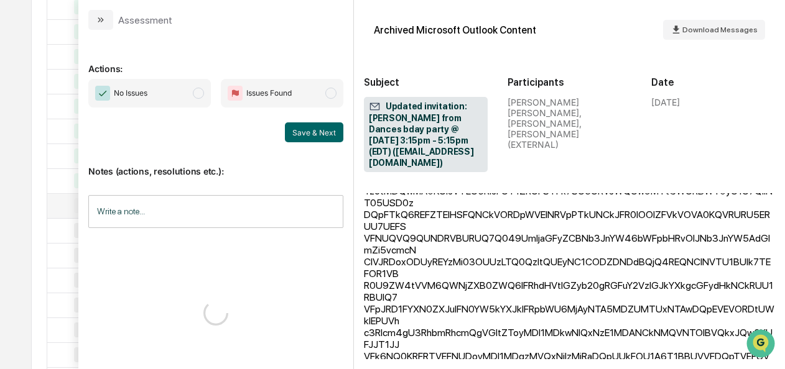
scroll to position [720, 0]
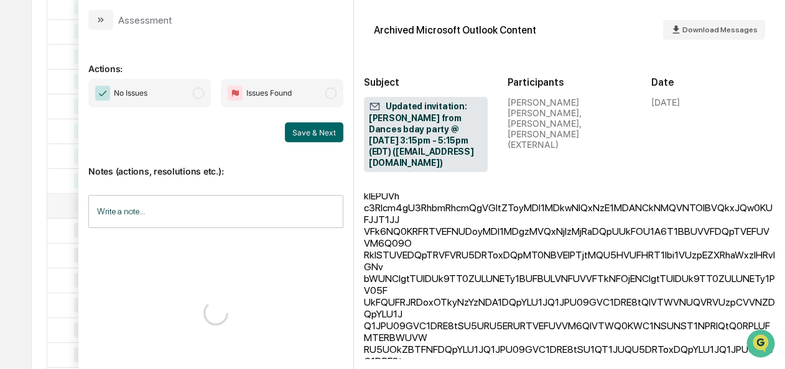
click at [203, 100] on span "No Issues" at bounding box center [149, 93] width 123 height 29
click at [300, 132] on button "Save & Next" at bounding box center [314, 133] width 58 height 20
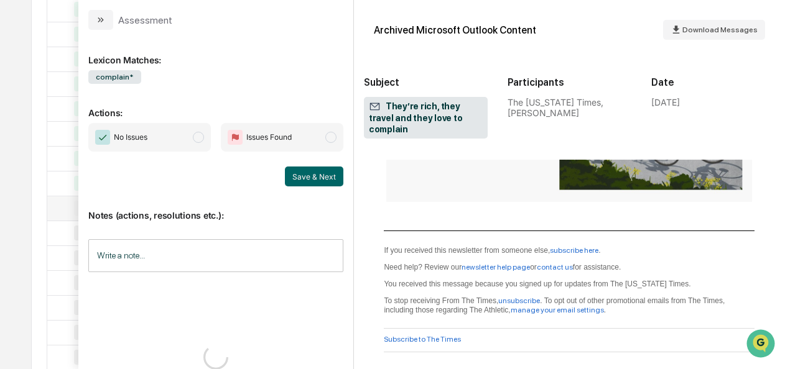
scroll to position [1252, 0]
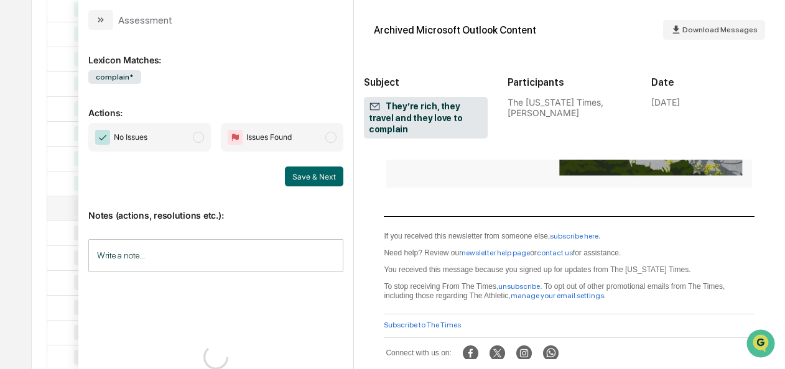
click at [199, 129] on span "No Issues" at bounding box center [149, 137] width 123 height 29
click at [291, 184] on button "Save & Next" at bounding box center [314, 177] width 58 height 20
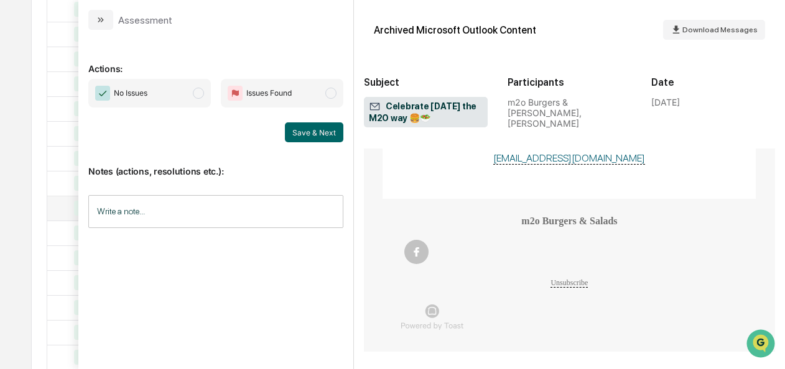
scroll to position [947, 0]
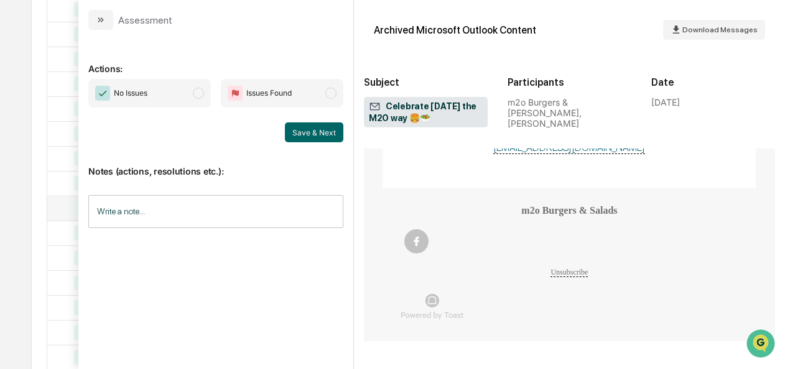
click at [204, 94] on span "modal" at bounding box center [198, 93] width 11 height 11
click at [322, 136] on button "Save & Next" at bounding box center [314, 133] width 58 height 20
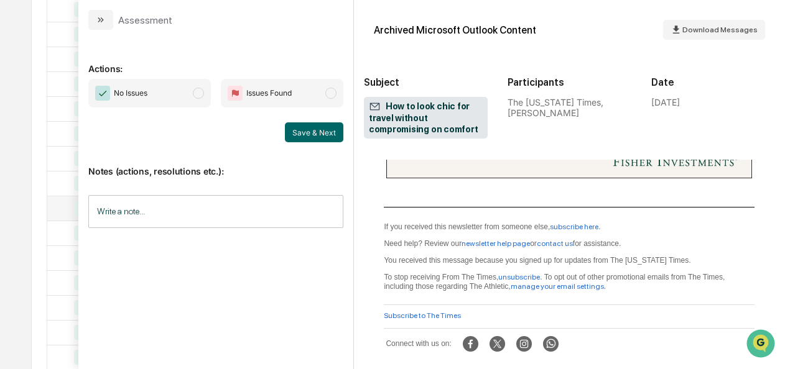
scroll to position [1313, 0]
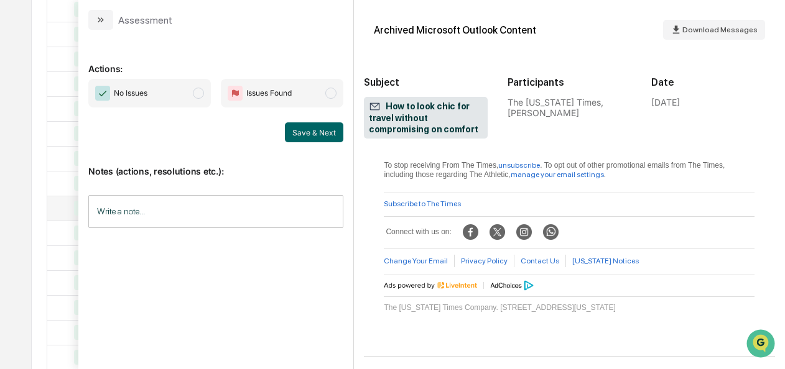
click at [204, 93] on span "modal" at bounding box center [198, 93] width 11 height 11
click at [313, 129] on button "Save & Next" at bounding box center [314, 133] width 58 height 20
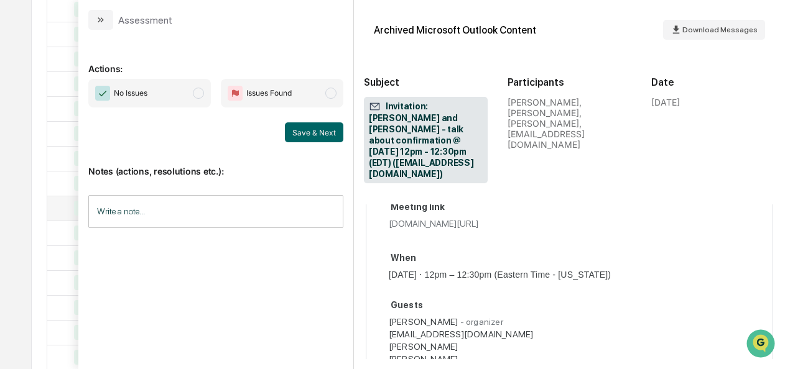
scroll to position [496, 0]
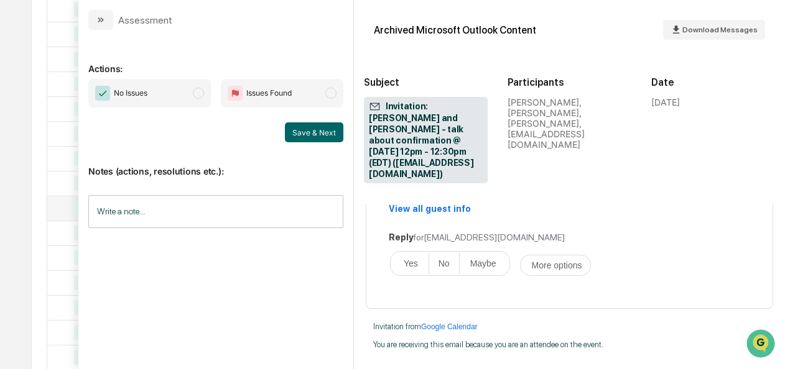
click at [204, 93] on span "modal" at bounding box center [198, 93] width 11 height 11
click at [297, 126] on button "Save & Next" at bounding box center [314, 133] width 58 height 20
